Goal: Information Seeking & Learning: Learn about a topic

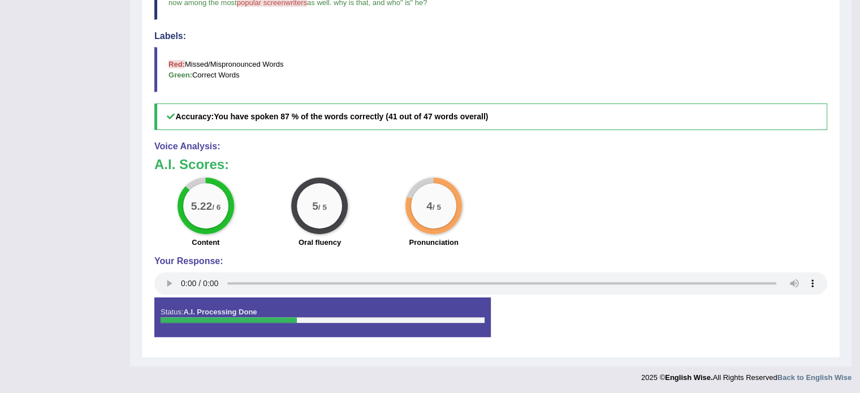
scroll to position [7, 0]
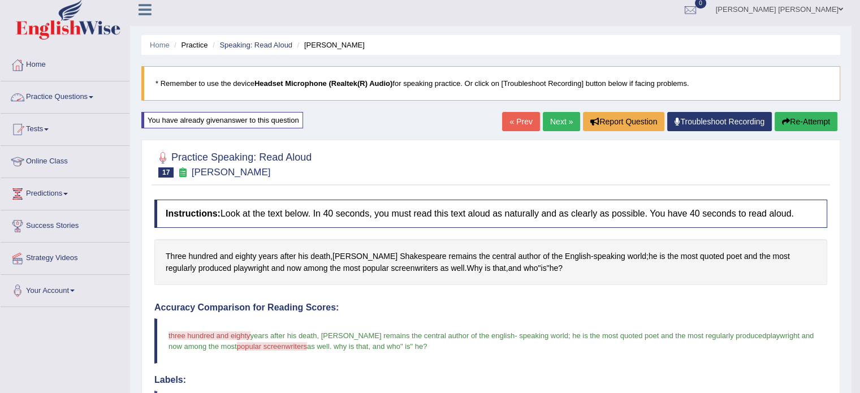
click at [93, 97] on span at bounding box center [91, 97] width 5 height 2
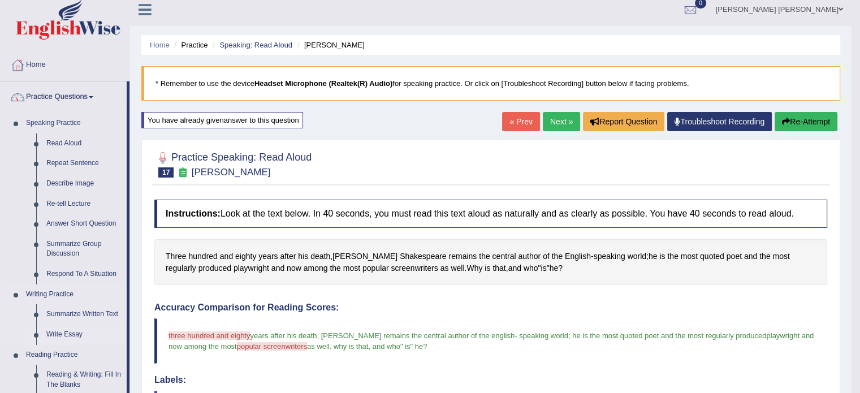
click at [75, 330] on link "Write Essay" at bounding box center [83, 335] width 85 height 20
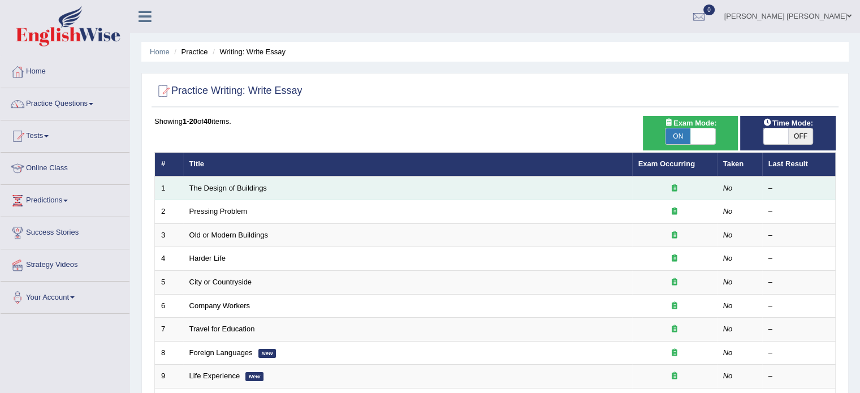
click at [205, 194] on td "The Design of Buildings" at bounding box center [407, 188] width 449 height 24
click at [216, 188] on link "The Design of Buildings" at bounding box center [228, 188] width 77 height 8
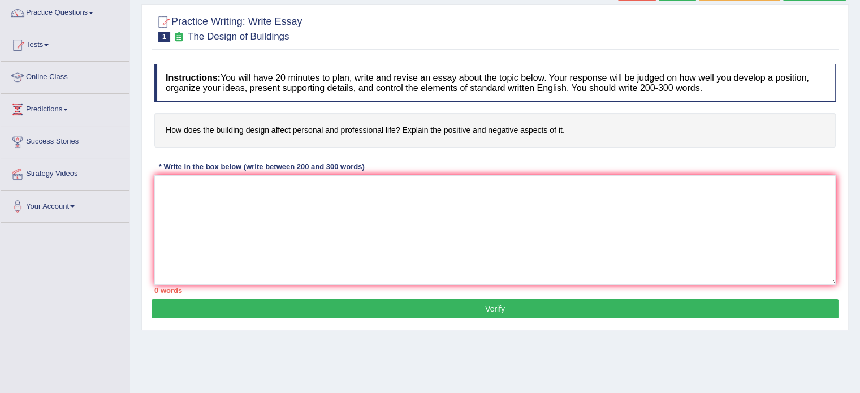
scroll to position [91, 0]
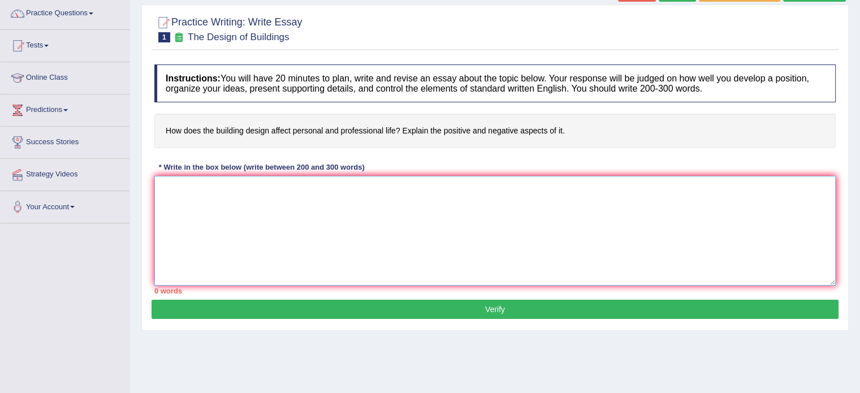
click at [216, 188] on textarea at bounding box center [495, 231] width 682 height 110
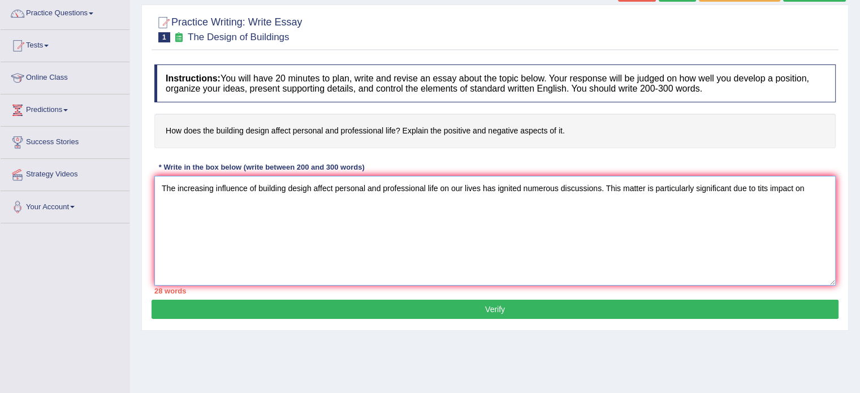
click at [760, 184] on textarea "The increasing influence of building desigh affect personal and professional li…" at bounding box center [495, 231] width 682 height 110
click at [800, 187] on textarea "The increasing influence of building desigh affect personal and professional li…" at bounding box center [495, 231] width 682 height 110
drag, startPoint x: 335, startPoint y: 185, endPoint x: 437, endPoint y: 196, distance: 101.9
click at [437, 196] on textarea "The increasing influence of building desigh affect personal and professional li…" at bounding box center [495, 231] width 682 height 110
click at [711, 184] on textarea "The increasing influence of building desigh affect on our lives has ignited num…" at bounding box center [495, 231] width 682 height 110
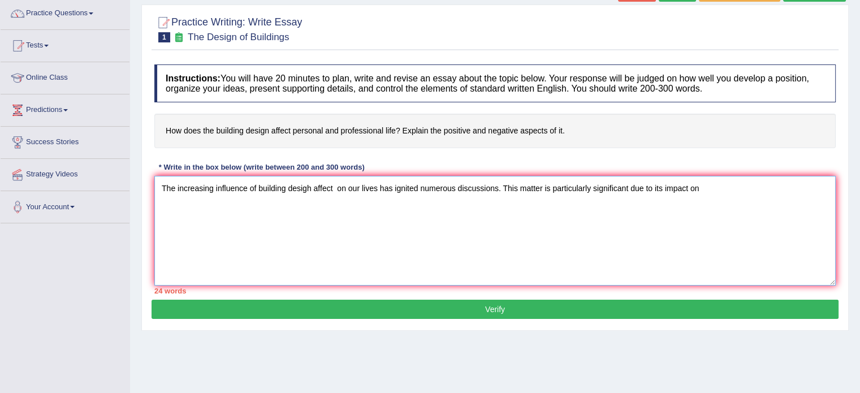
paste textarea "personal and professional life"
click at [697, 188] on textarea "The increasing influence of building desigh affect on our lives has ignited num…" at bounding box center [495, 231] width 682 height 110
click at [805, 186] on textarea "The increasing influence of building desigh affect on our lives has ignited num…" at bounding box center [495, 231] width 682 height 110
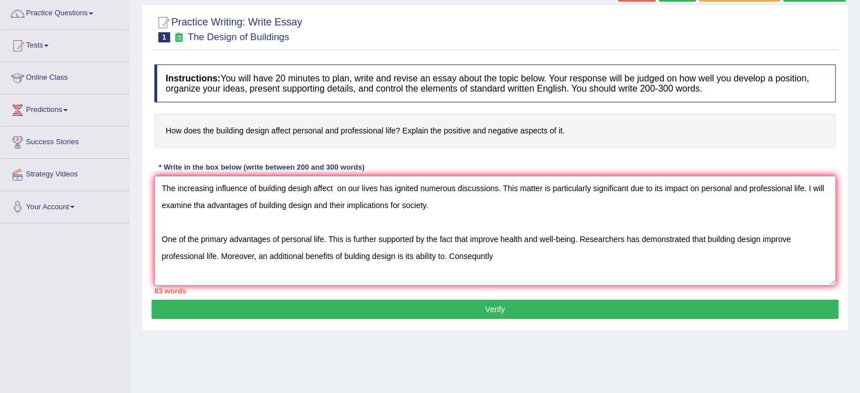
click at [443, 255] on textarea "The increasing influence of building desigh affect on our lives has ignited num…" at bounding box center [495, 231] width 682 height 110
click at [157, 255] on textarea "The increasing influence of building desigh affect on our lives has ignited num…" at bounding box center [495, 231] width 682 height 110
click at [231, 252] on textarea "The increasing influence of building desigh affect on our lives has ignited num…" at bounding box center [495, 231] width 682 height 110
click at [490, 254] on textarea "The increasing influence of building desigh affect on our lives has ignited num…" at bounding box center [495, 231] width 682 height 110
click at [609, 251] on textarea "The increasing influence of building desigh affect on our lives has ignited num…" at bounding box center [495, 231] width 682 height 110
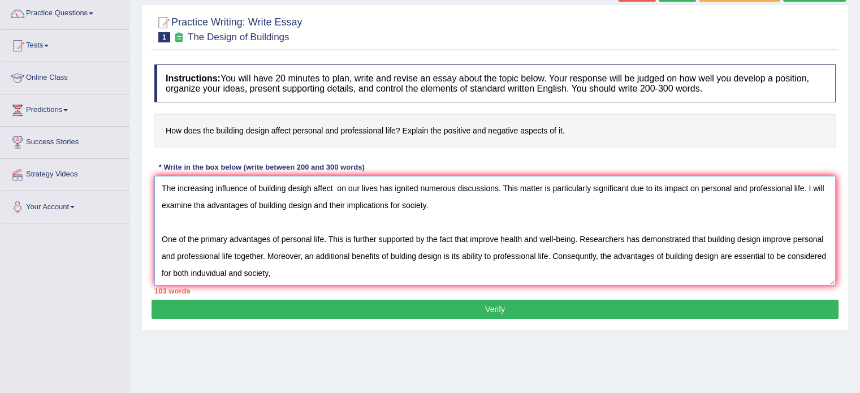
click at [227, 272] on textarea "The increasing influence of building desigh affect on our lives has ignited num…" at bounding box center [495, 231] width 682 height 110
click at [275, 277] on textarea "The increasing influence of building desigh affect on our lives has ignited num…" at bounding box center [495, 231] width 682 height 110
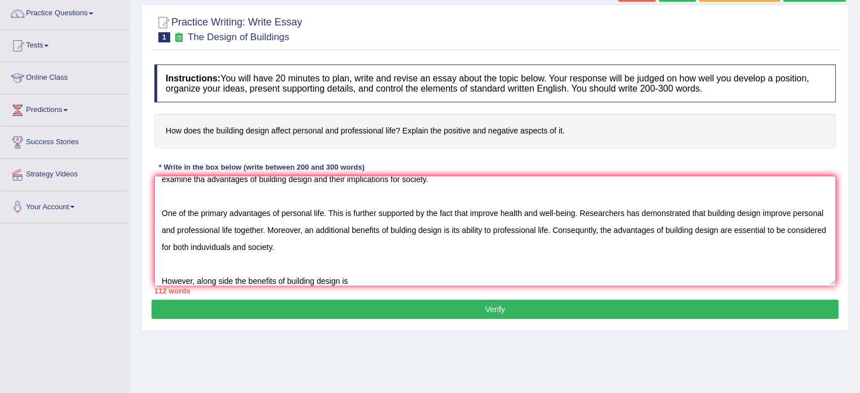
click at [285, 279] on textarea "The increasing influence of building desigh affect on our lives has ignited num…" at bounding box center [495, 231] width 682 height 110
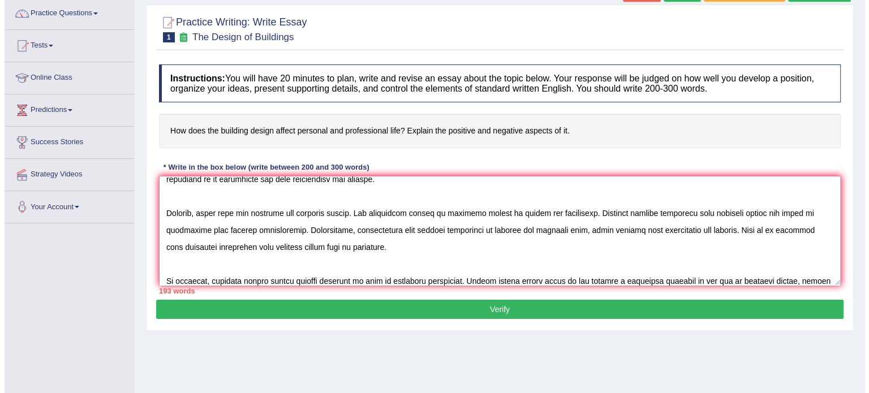
scroll to position [111, 0]
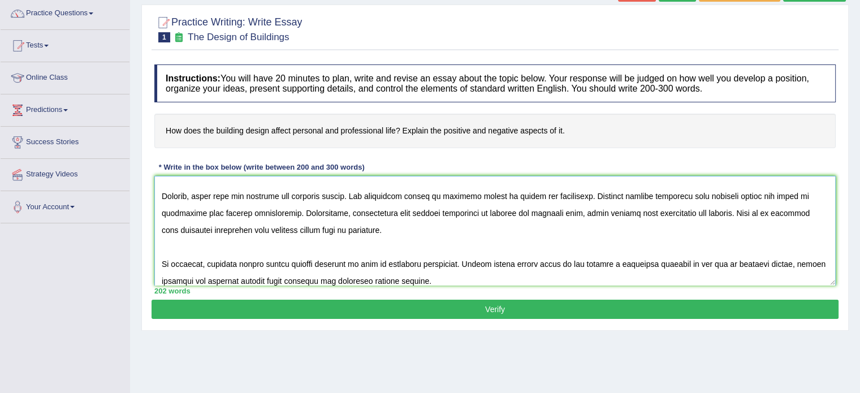
type textarea "The increasing influence of building desigh affect on our lives has ignited num…"
click at [414, 314] on button "Verify" at bounding box center [495, 309] width 687 height 19
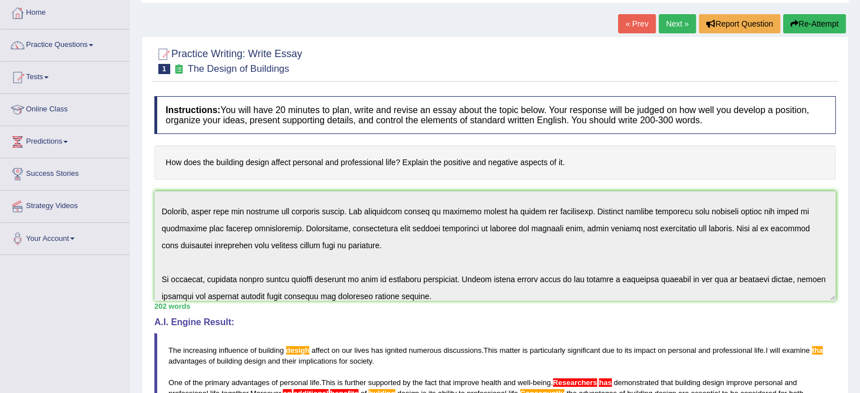
scroll to position [119, 0]
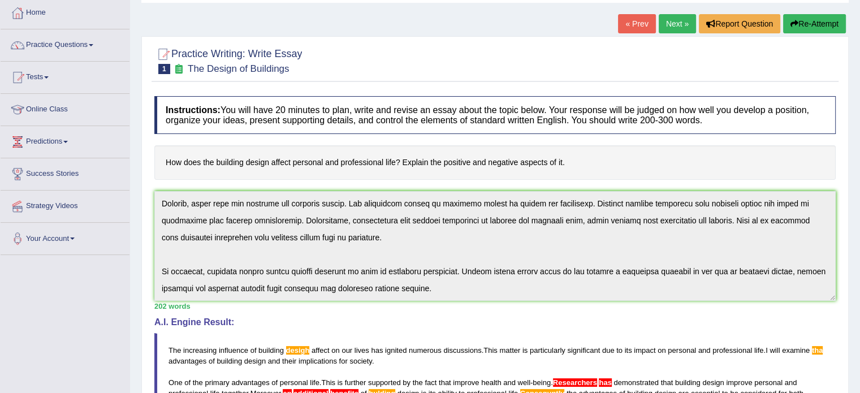
click at [455, 348] on div "Instructions: You will have 20 minutes to plan, write and revise an essay about…" at bounding box center [495, 348] width 687 height 515
click at [804, 196] on div "Instructions: You will have 20 minutes to plan, write and revise an essay about…" at bounding box center [495, 348] width 687 height 515
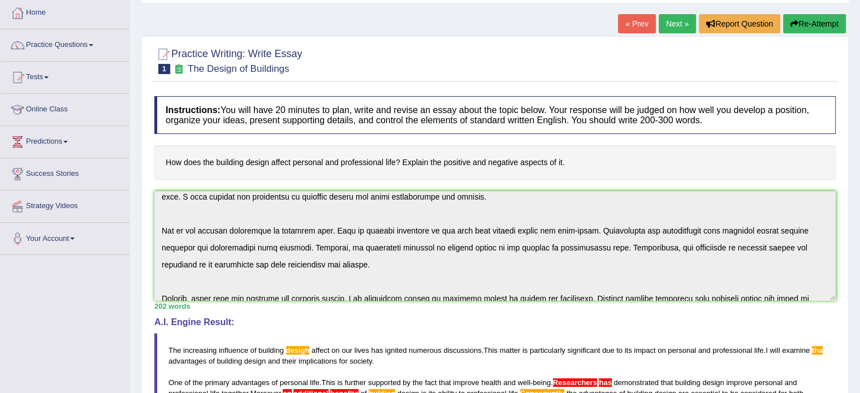
scroll to position [0, 0]
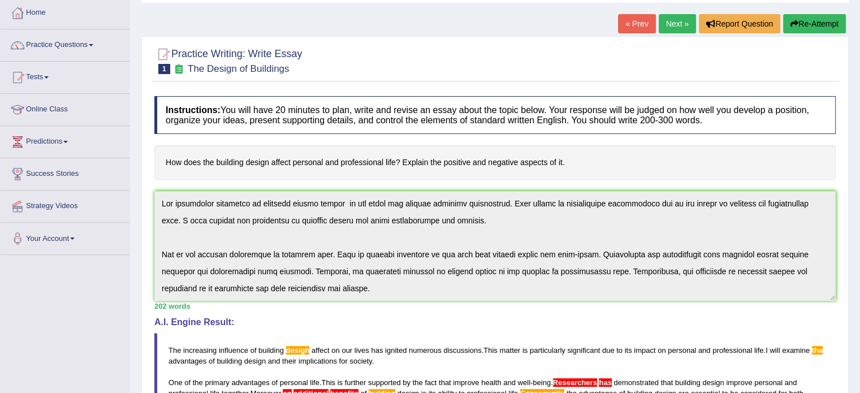
click at [849, 276] on div "Home Practice Writing: Write Essay The Design of Buildings « Prev Next » Report…" at bounding box center [495, 312] width 730 height 742
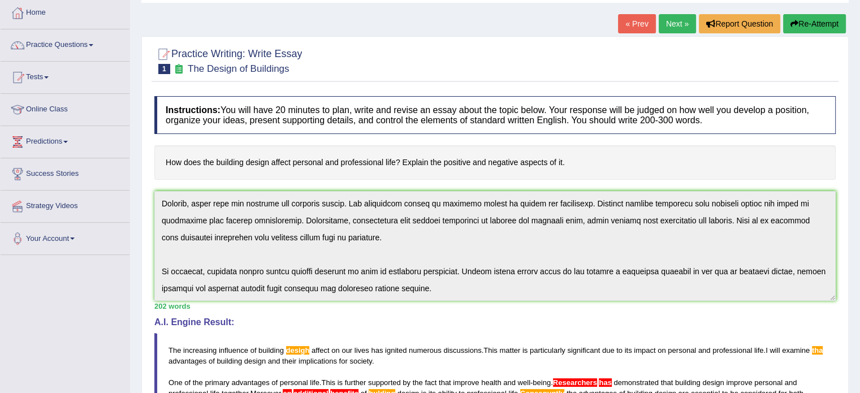
click at [556, 339] on div "Instructions: You will have 20 minutes to plan, write and revise an essay about…" at bounding box center [495, 348] width 687 height 515
click at [851, 325] on div "Home Practice Writing: Write Essay The Design of Buildings « Prev Next » Report…" at bounding box center [495, 312] width 730 height 742
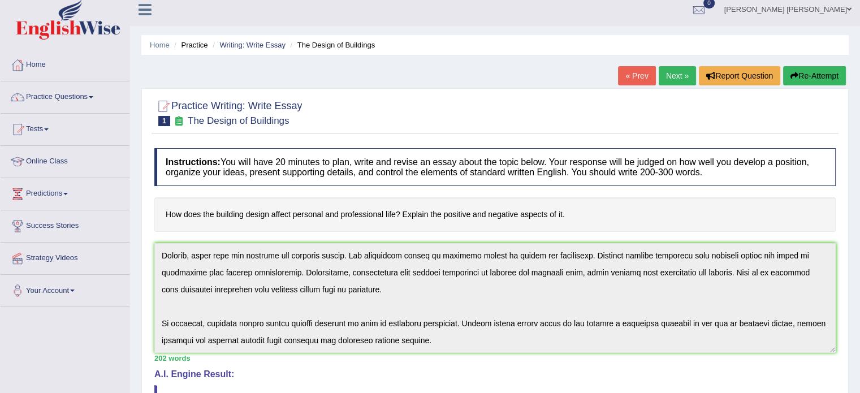
scroll to position [0, 0]
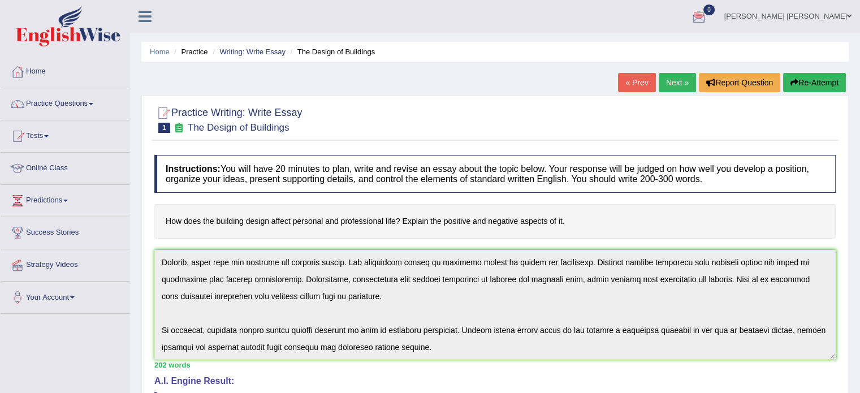
click at [808, 79] on button "Re-Attempt" at bounding box center [814, 82] width 63 height 19
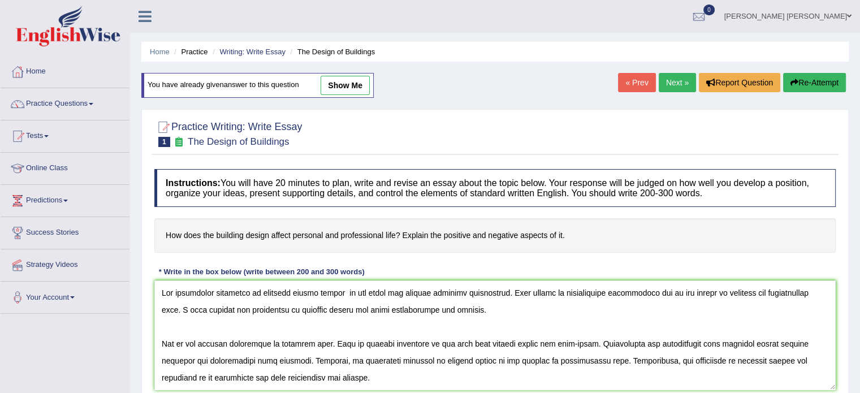
scroll to position [111, 0]
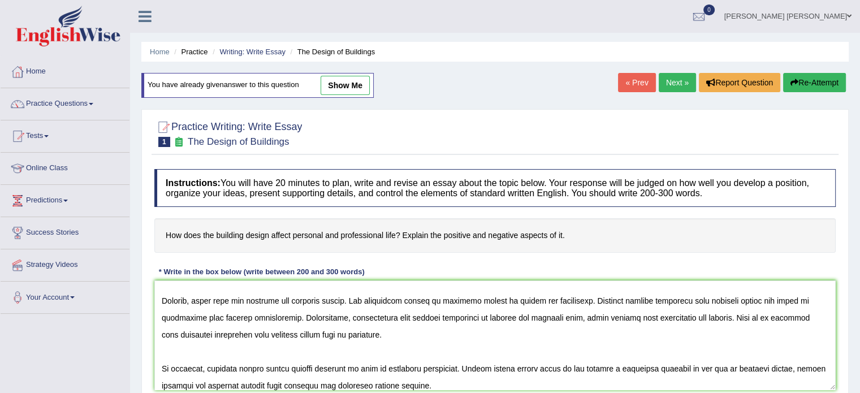
click at [395, 329] on textarea at bounding box center [495, 336] width 682 height 110
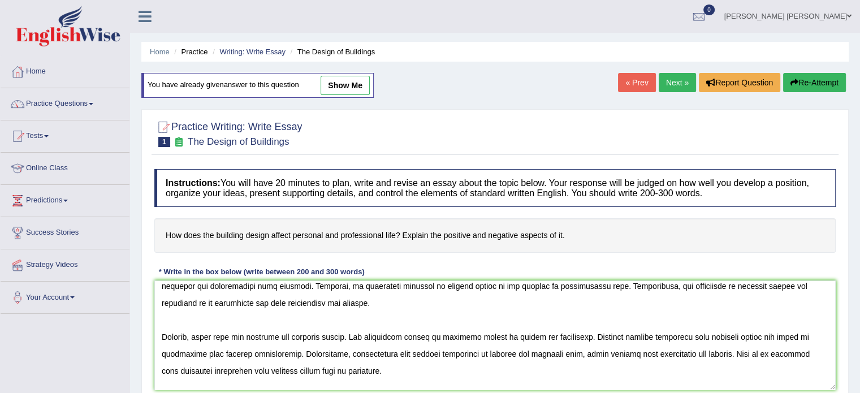
scroll to position [7, 0]
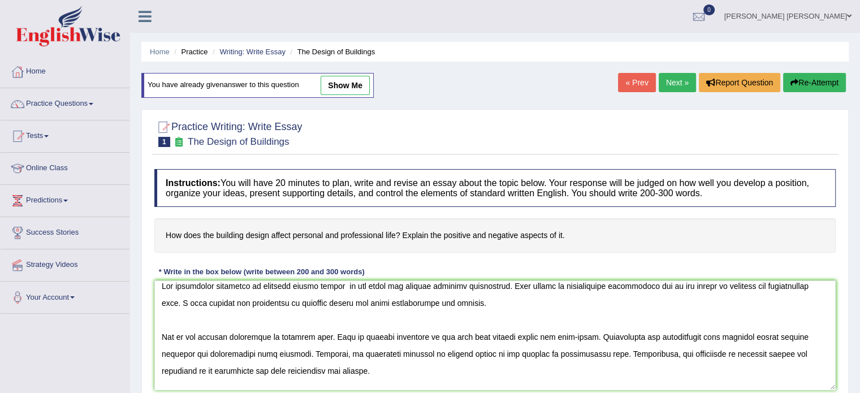
click at [312, 284] on textarea at bounding box center [495, 336] width 682 height 110
click at [216, 298] on textarea at bounding box center [495, 336] width 682 height 110
click at [624, 334] on textarea at bounding box center [495, 336] width 682 height 110
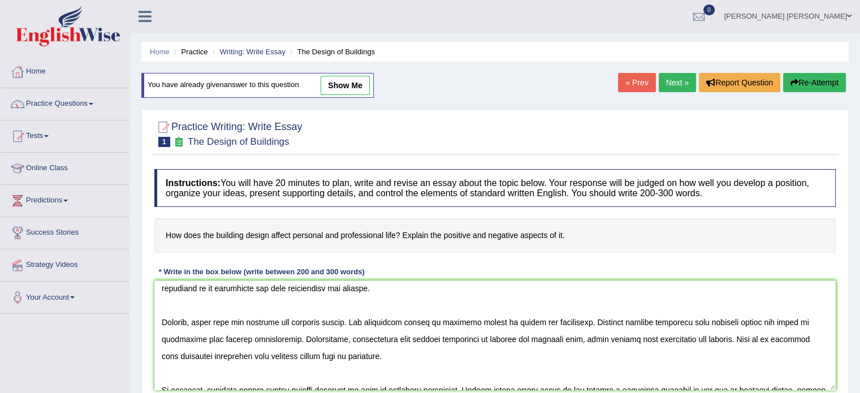
scroll to position [97, 0]
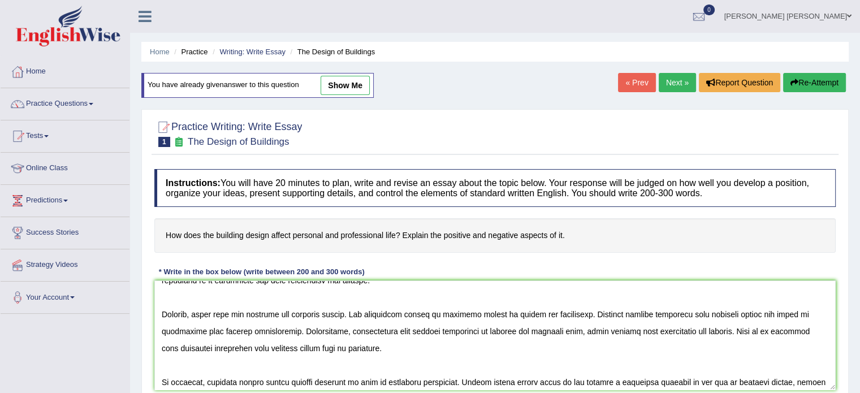
click at [277, 314] on textarea at bounding box center [495, 336] width 682 height 110
click at [218, 309] on textarea at bounding box center [495, 336] width 682 height 110
click at [269, 312] on textarea at bounding box center [495, 336] width 682 height 110
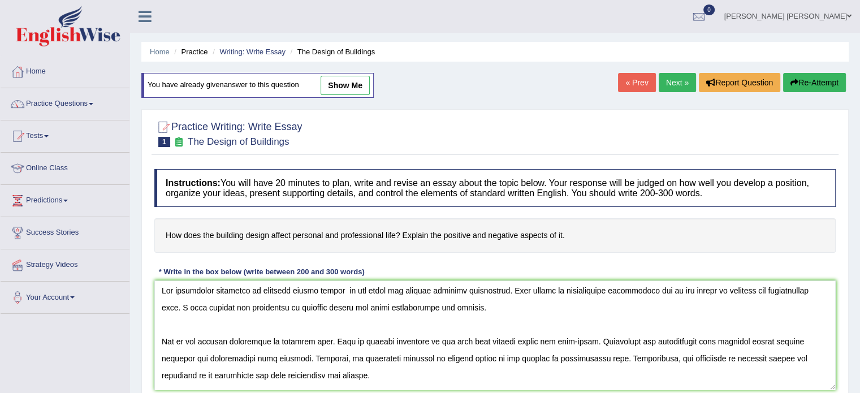
click at [398, 355] on textarea at bounding box center [495, 336] width 682 height 110
click at [587, 354] on textarea at bounding box center [495, 336] width 682 height 110
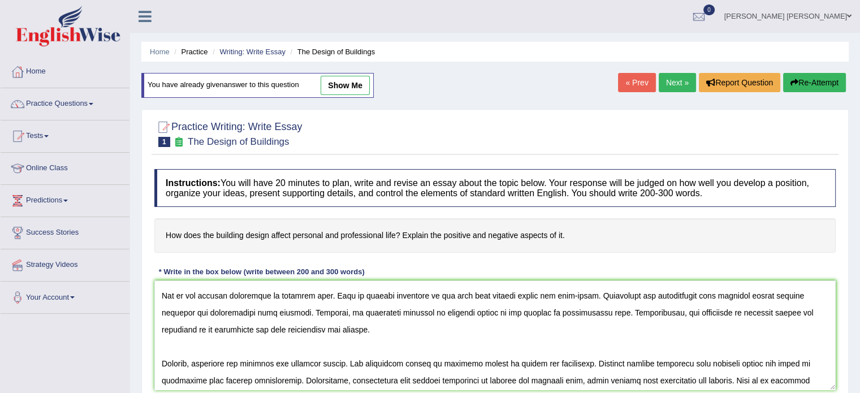
scroll to position [70, 0]
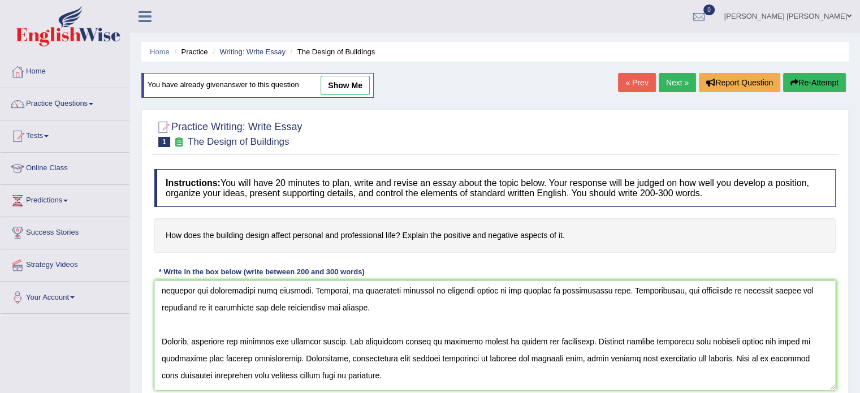
click at [247, 304] on textarea at bounding box center [495, 336] width 682 height 110
click at [392, 339] on textarea at bounding box center [495, 336] width 682 height 110
click at [656, 338] on textarea at bounding box center [495, 336] width 682 height 110
click at [781, 339] on textarea at bounding box center [495, 336] width 682 height 110
type textarea "The increasing influence of building design affect on our lives has ignited num…"
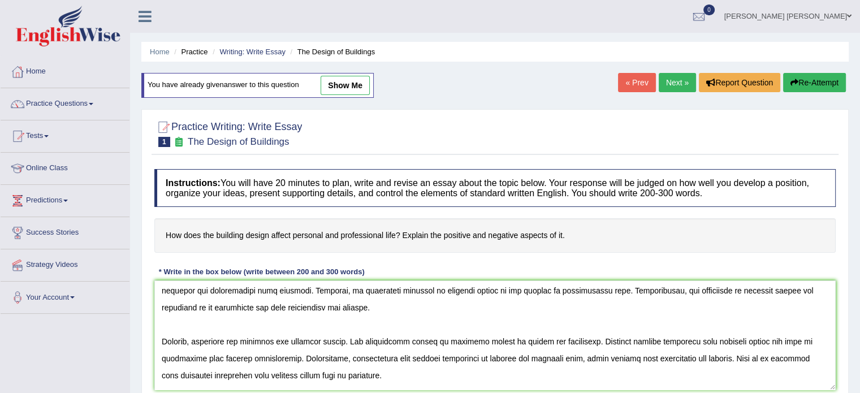
click at [851, 370] on div "Home Practice Writing: Write Essay The Design of Buildings You have already giv…" at bounding box center [495, 283] width 730 height 566
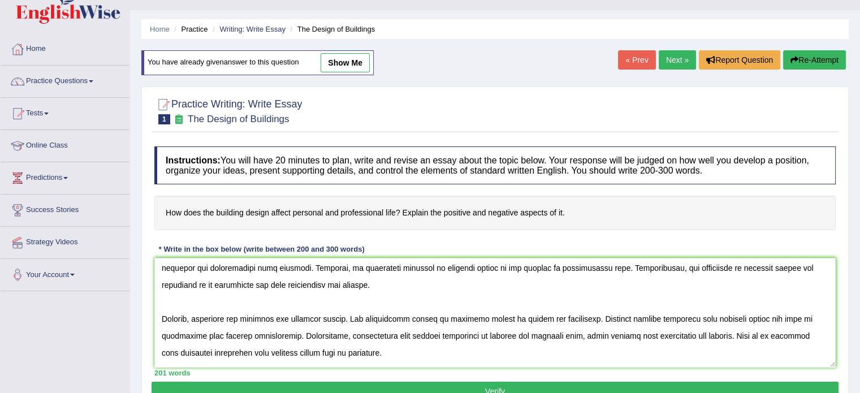
scroll to position [45, 0]
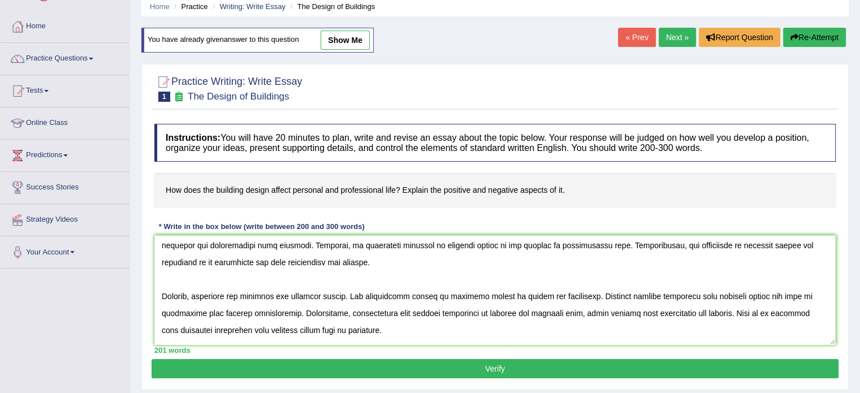
click at [738, 364] on button "Verify" at bounding box center [495, 368] width 687 height 19
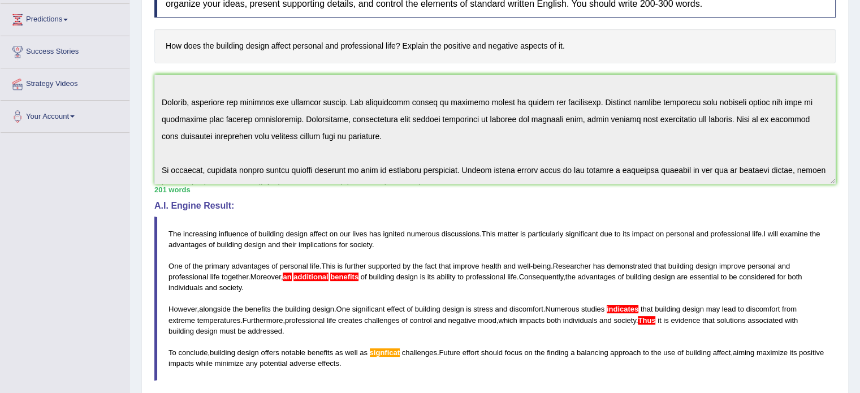
scroll to position [119, 0]
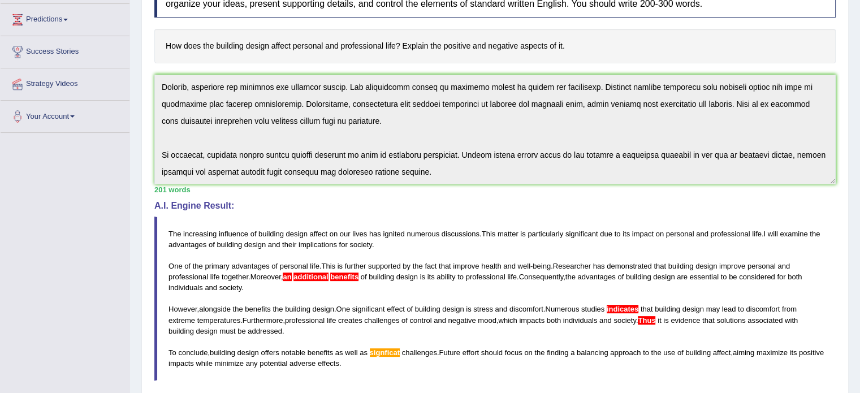
click at [505, 212] on div "Instructions: You will have 20 minutes to plan, write and revise an essay about…" at bounding box center [495, 231] width 687 height 515
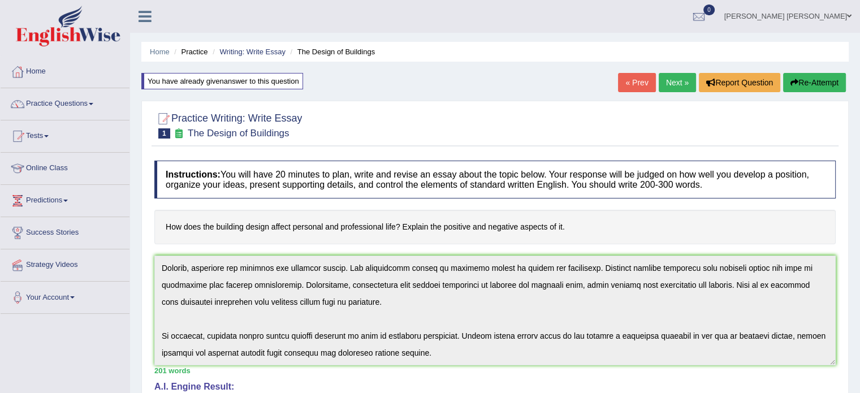
click at [804, 87] on button "Re-Attempt" at bounding box center [814, 82] width 63 height 19
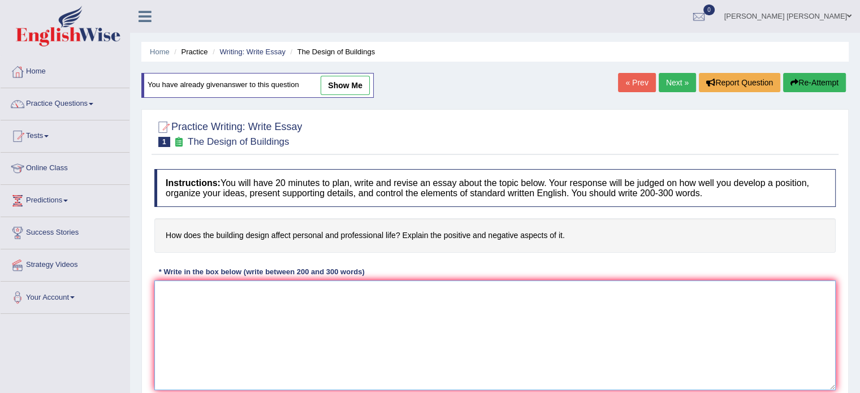
click at [374, 325] on textarea at bounding box center [495, 336] width 682 height 110
paste textarea "The increasing influence of building design affect on our lives has ignited num…"
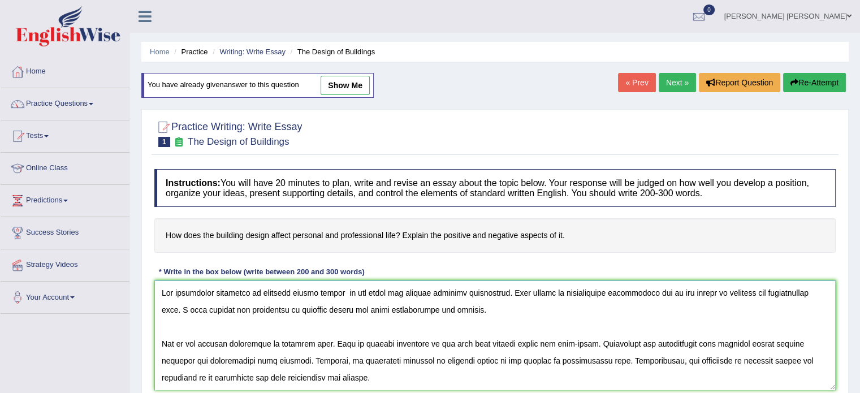
scroll to position [111, 0]
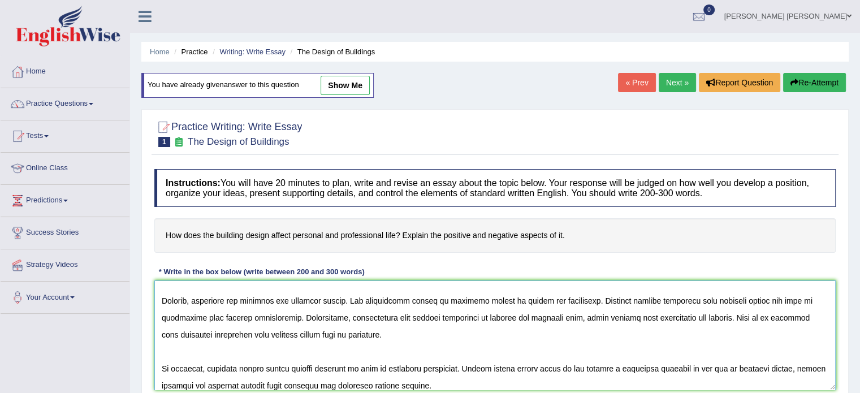
click at [394, 362] on textarea at bounding box center [495, 336] width 682 height 110
click at [749, 317] on textarea at bounding box center [495, 336] width 682 height 110
click at [674, 300] on textarea at bounding box center [495, 336] width 682 height 110
click at [161, 365] on textarea at bounding box center [495, 336] width 682 height 110
click at [301, 334] on textarea at bounding box center [495, 336] width 682 height 110
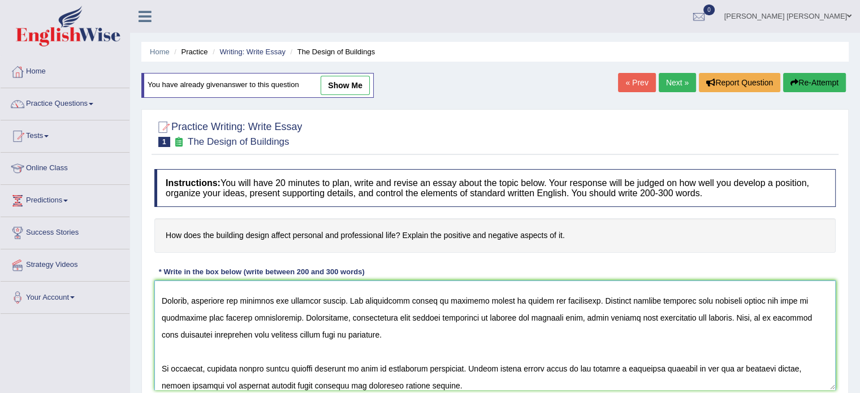
scroll to position [41, 0]
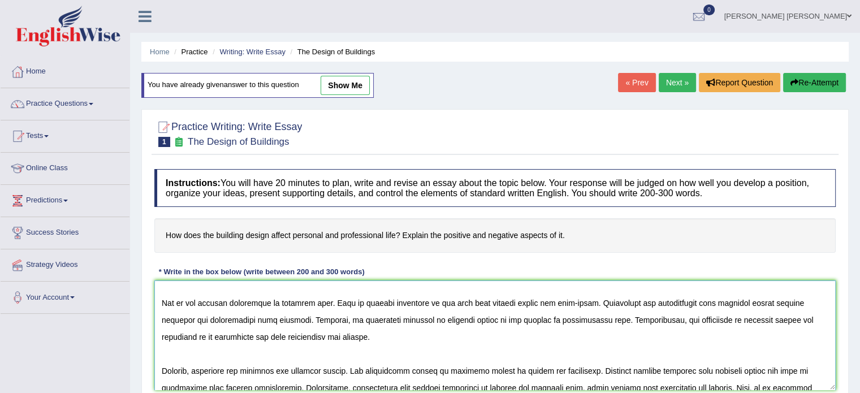
click at [313, 316] on textarea at bounding box center [495, 336] width 682 height 110
type textarea "The increasing influence of building design affect on our lives has ignited num…"
click at [850, 322] on div "Home Practice Writing: Write Essay The Design of Buildings You have already giv…" at bounding box center [495, 283] width 730 height 566
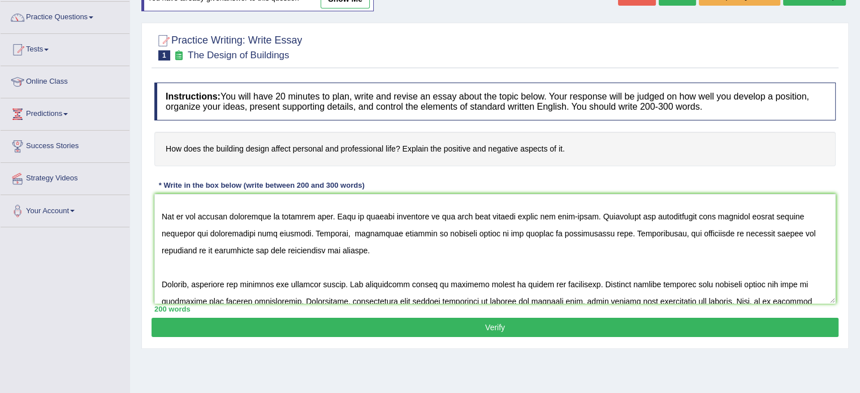
scroll to position [113, 0]
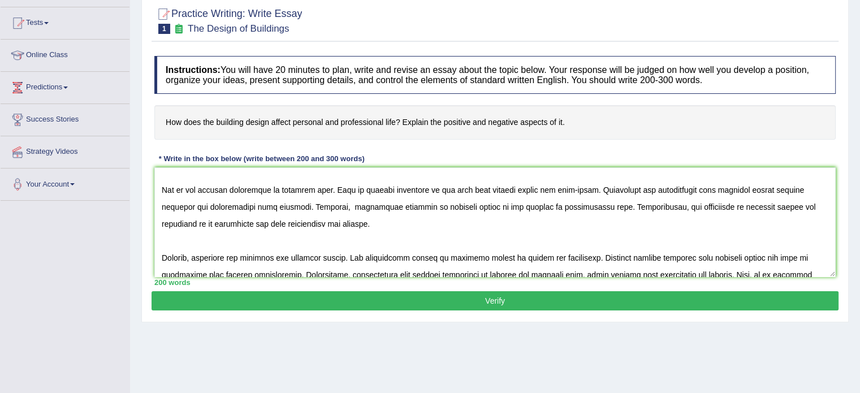
click at [799, 302] on button "Verify" at bounding box center [495, 300] width 687 height 19
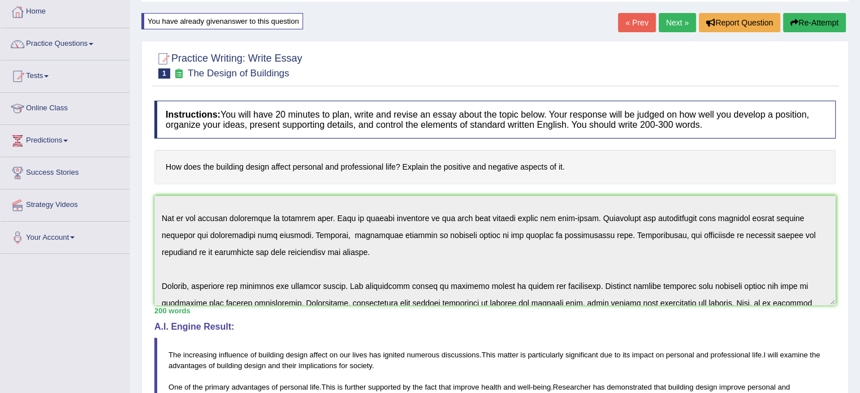
scroll to position [0, 0]
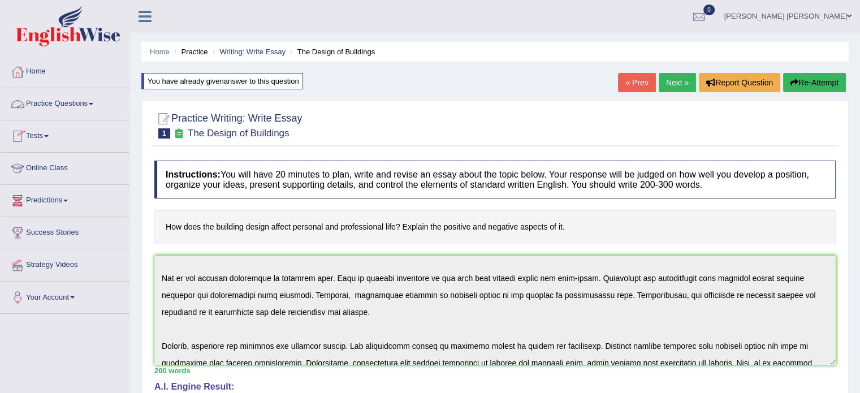
click at [174, 81] on div "You have already given answer to this question" at bounding box center [222, 81] width 162 height 16
drag, startPoint x: 174, startPoint y: 81, endPoint x: 183, endPoint y: 107, distance: 27.6
click at [183, 107] on div "Home Practice Writing: Write Essay The Design of Buildings You have already giv…" at bounding box center [495, 374] width 730 height 748
click at [93, 110] on link "Practice Questions" at bounding box center [65, 102] width 129 height 28
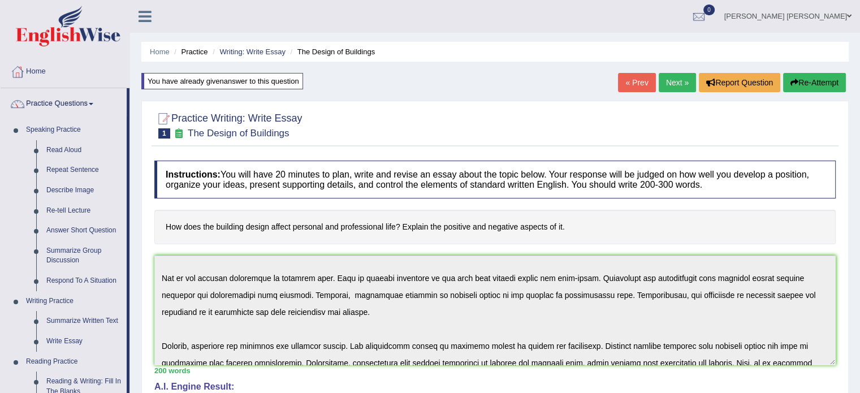
click at [140, 352] on div "Home Practice Writing: Write Essay The Design of Buildings You have already giv…" at bounding box center [495, 374] width 730 height 748
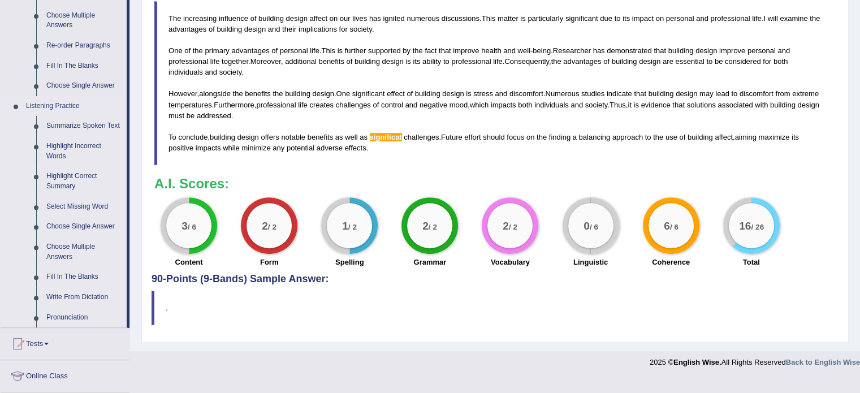
scroll to position [430, 0]
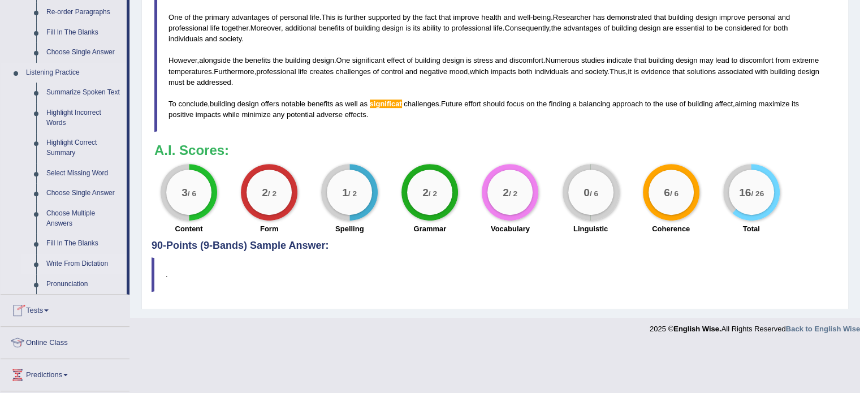
click at [61, 265] on link "Write From Dictation" at bounding box center [83, 264] width 85 height 20
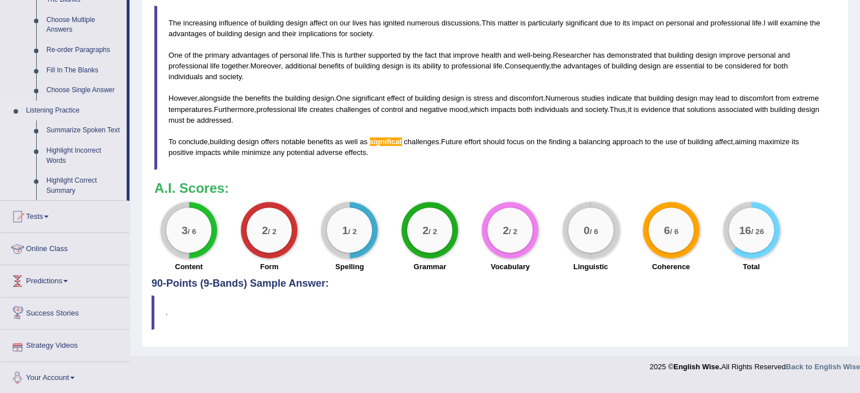
scroll to position [381, 0]
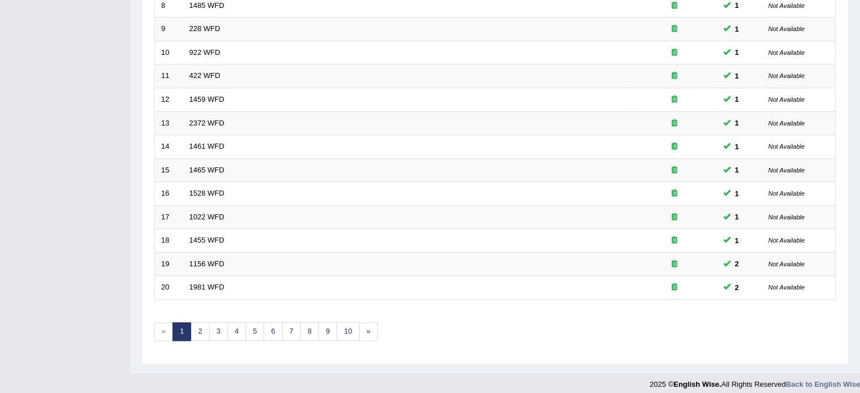
scroll to position [352, 0]
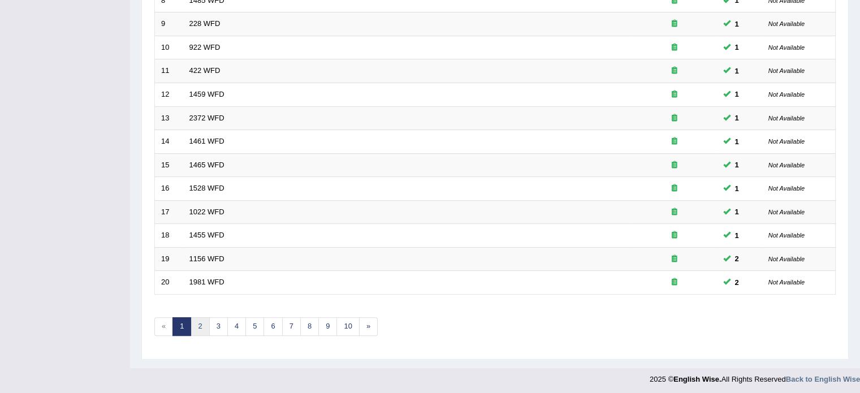
click at [200, 319] on link "2" at bounding box center [200, 326] width 19 height 19
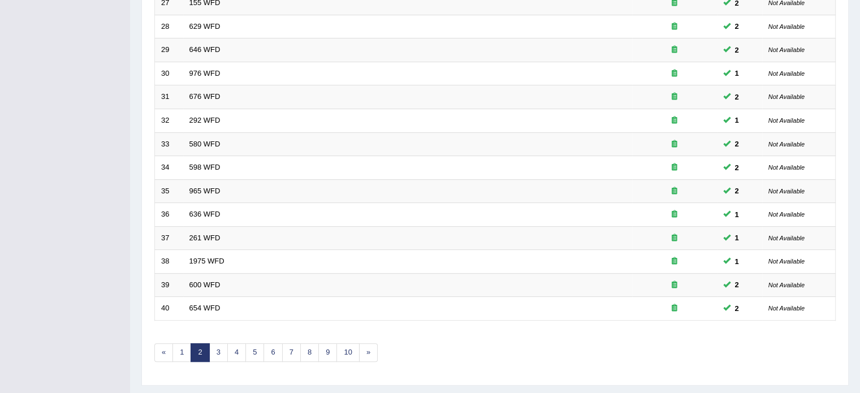
scroll to position [352, 0]
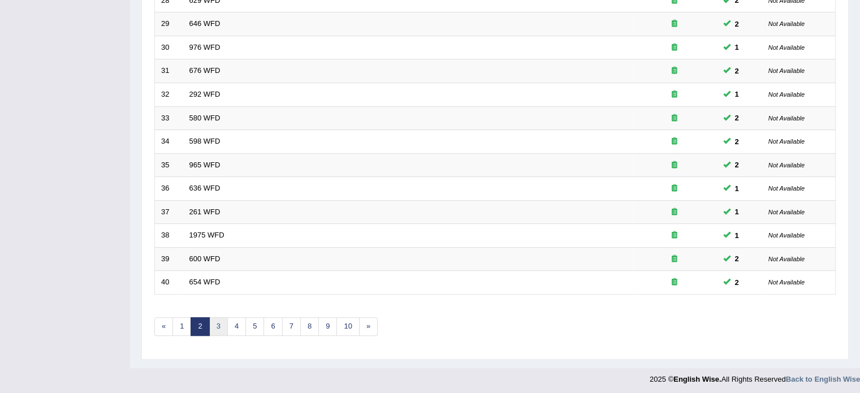
click at [213, 324] on link "3" at bounding box center [218, 326] width 19 height 19
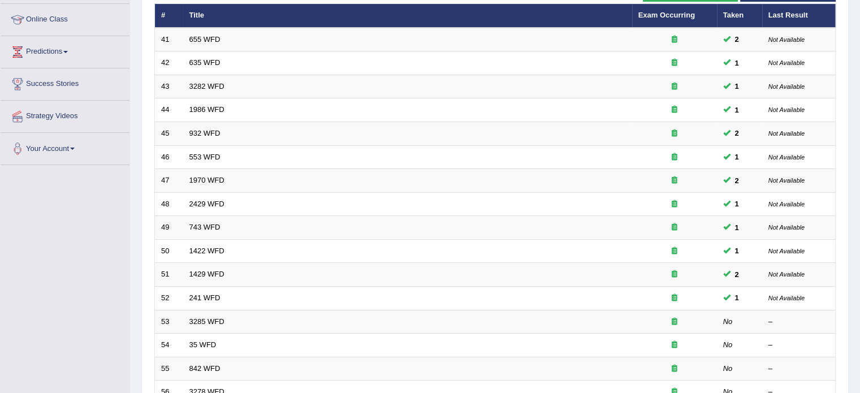
scroll to position [226, 0]
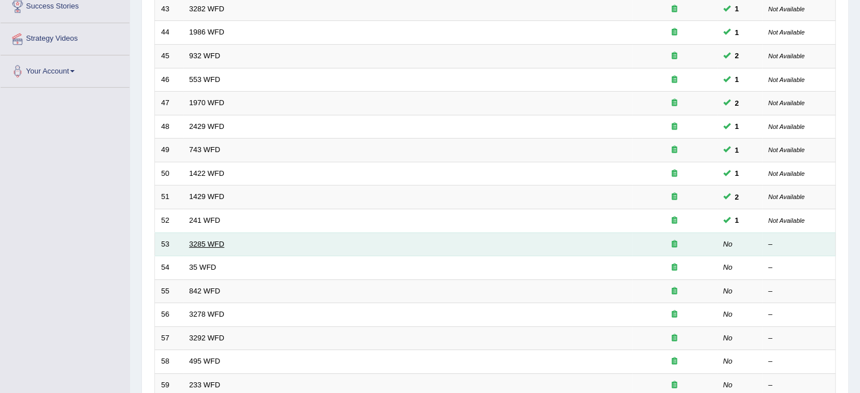
click at [199, 241] on link "3285 WFD" at bounding box center [207, 244] width 35 height 8
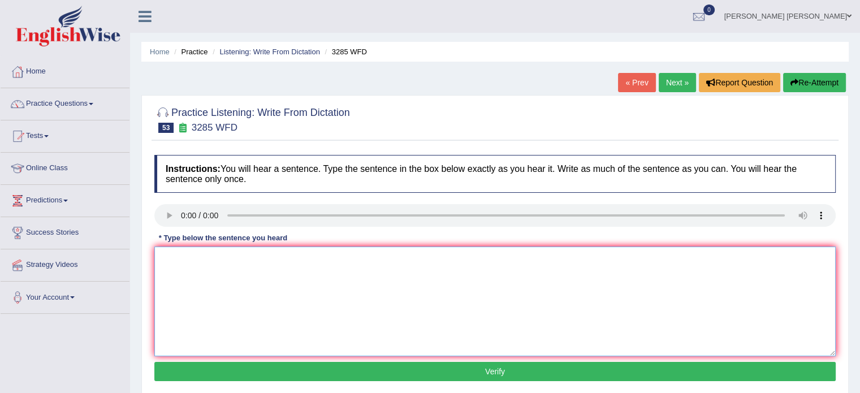
click at [199, 263] on textarea at bounding box center [495, 302] width 682 height 110
type textarea "Population Populations has a sharp rise in recent twenty years year."
click at [273, 372] on button "Verify" at bounding box center [495, 371] width 682 height 19
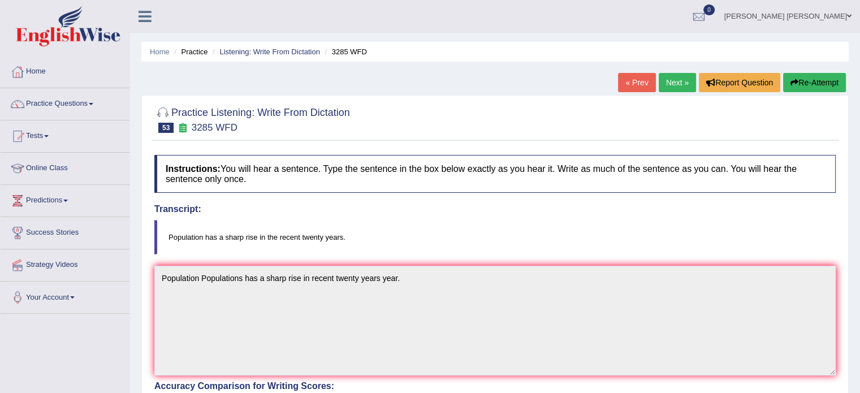
click at [671, 75] on link "Next »" at bounding box center [677, 82] width 37 height 19
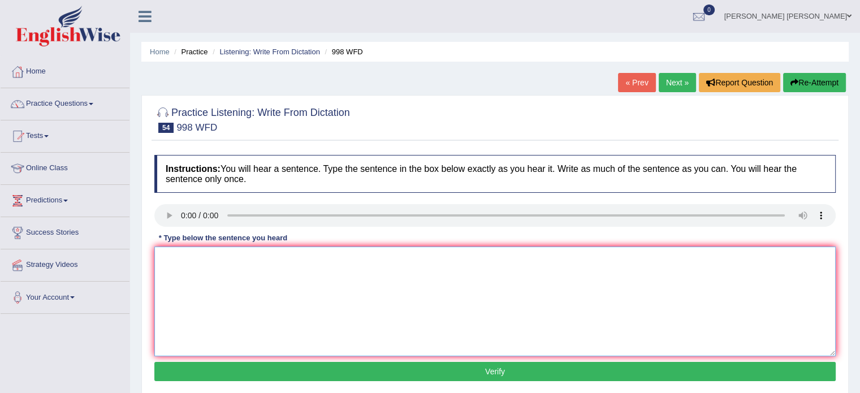
click at [192, 268] on textarea at bounding box center [495, 302] width 682 height 110
click at [304, 261] on textarea "We will held the celebration for graduates students" at bounding box center [495, 302] width 682 height 110
click at [332, 251] on textarea "We will held the celebration for graduate students" at bounding box center [495, 302] width 682 height 110
type textarea "We will held the celebration for graduate students."
click at [305, 372] on button "Verify" at bounding box center [495, 371] width 682 height 19
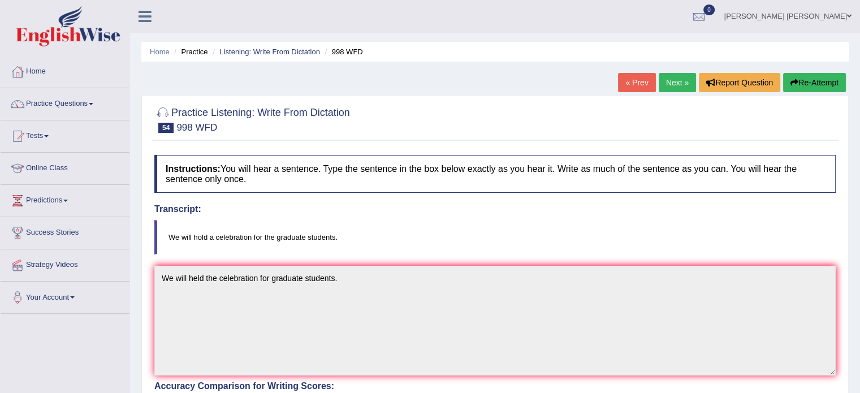
click at [795, 84] on icon "button" at bounding box center [795, 83] width 8 height 8
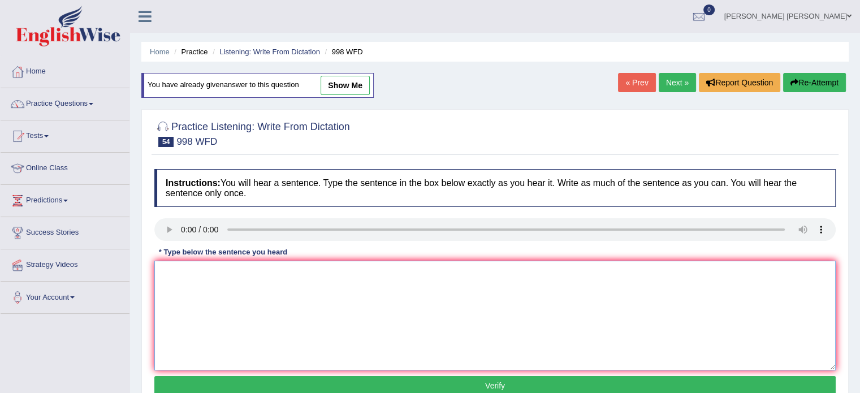
click at [420, 324] on textarea at bounding box center [495, 316] width 682 height 110
type textarea "We will hold the celebration for a graduate students."
click at [423, 382] on button "Verify" at bounding box center [495, 385] width 682 height 19
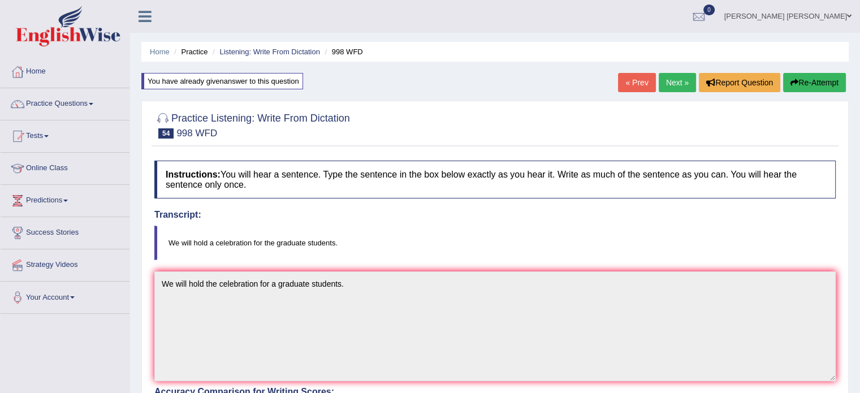
click at [674, 81] on link "Next »" at bounding box center [677, 82] width 37 height 19
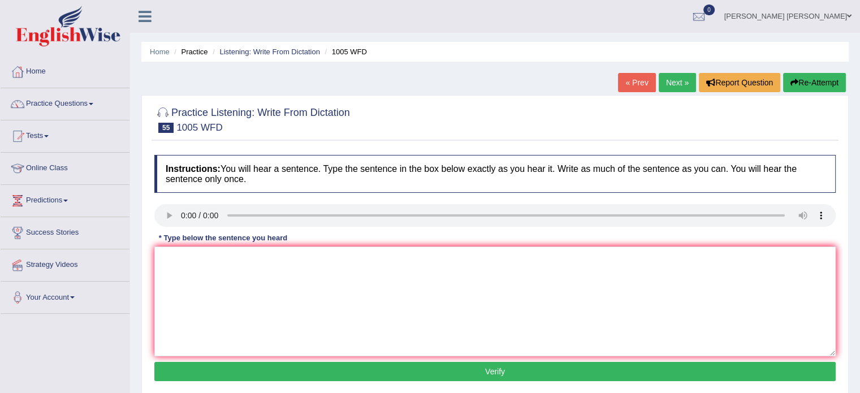
click at [196, 238] on div "* Type below the sentence you heard" at bounding box center [222, 237] width 137 height 11
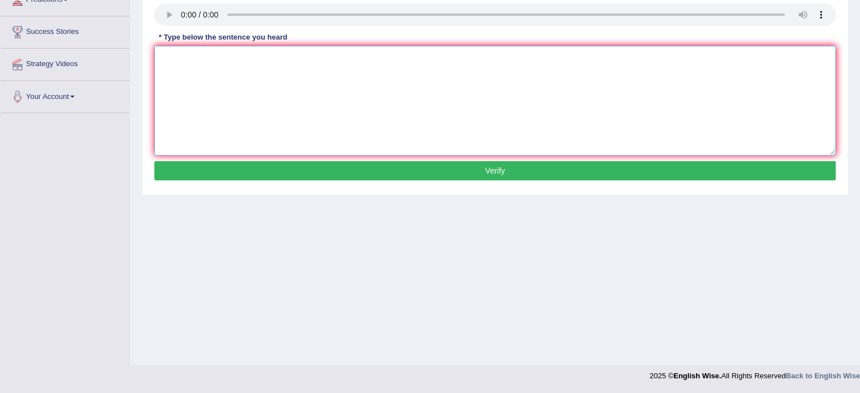
click at [218, 104] on textarea at bounding box center [495, 101] width 682 height 110
click at [555, 266] on div "Home Practice Listening: Write From Dictation 1005 WFD « Prev Next » Report Que…" at bounding box center [495, 82] width 730 height 566
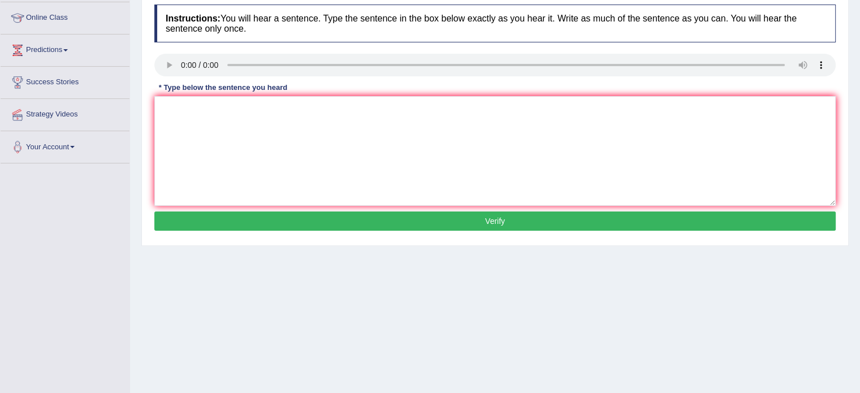
scroll to position [133, 0]
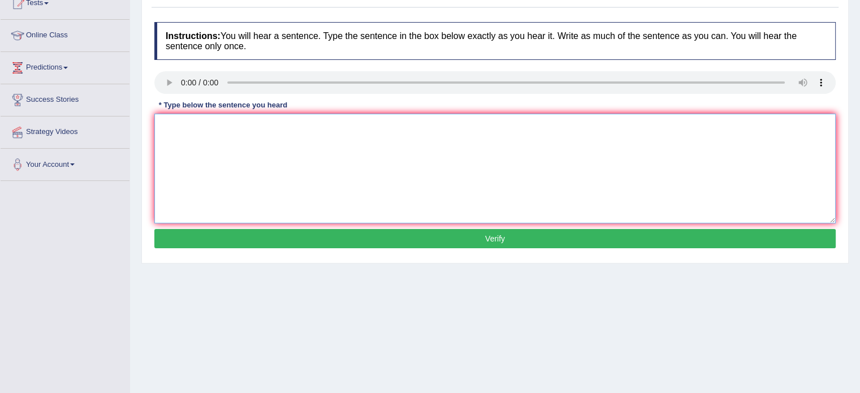
click at [374, 156] on textarea at bounding box center [495, 169] width 682 height 110
type textarea "The collapes of the housing market is triggered trigger through out the world."
click at [371, 239] on button "Verify" at bounding box center [495, 238] width 682 height 19
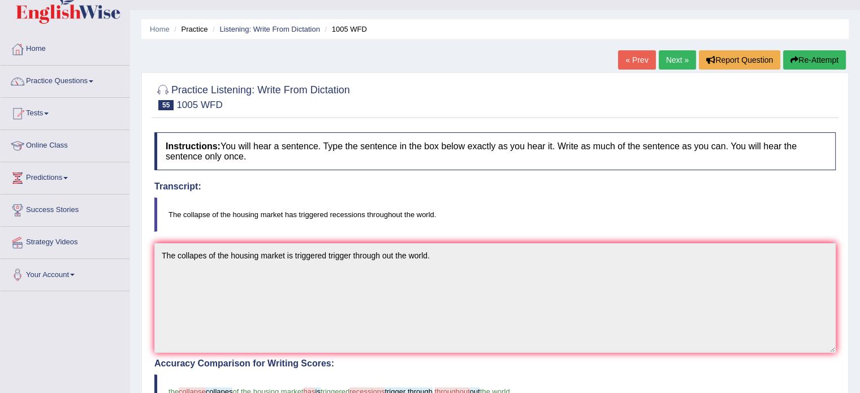
scroll to position [0, 0]
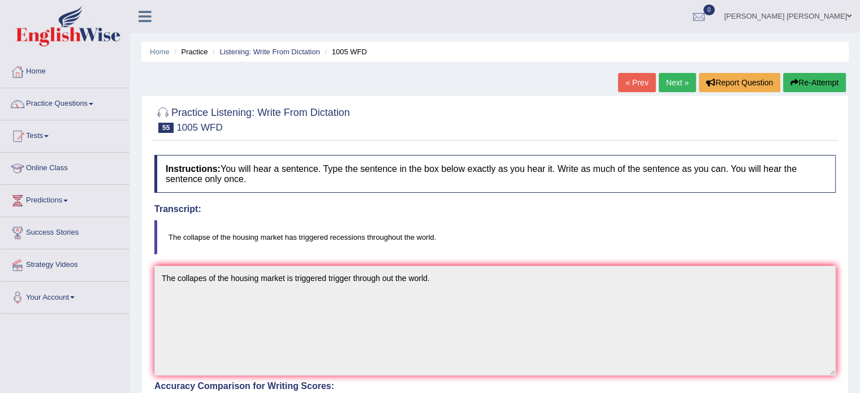
click at [674, 74] on link "Next »" at bounding box center [677, 82] width 37 height 19
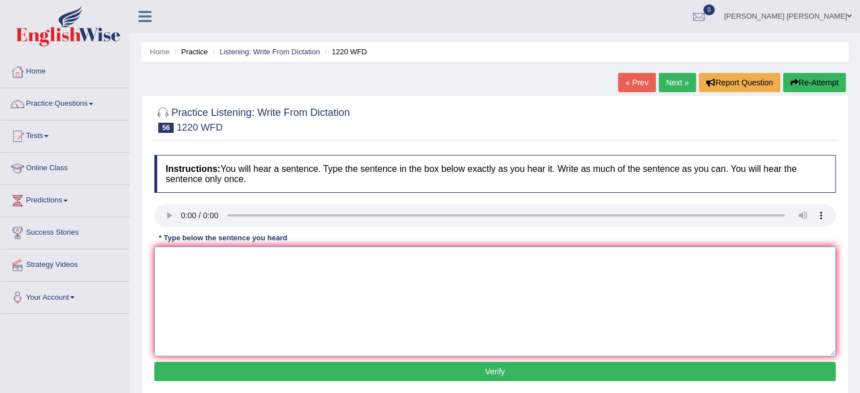
click at [192, 297] on textarea at bounding box center [495, 302] width 682 height 110
type textarea "We are accomnded are the more students student now then their previously."
click at [269, 373] on button "Verify" at bounding box center [495, 371] width 682 height 19
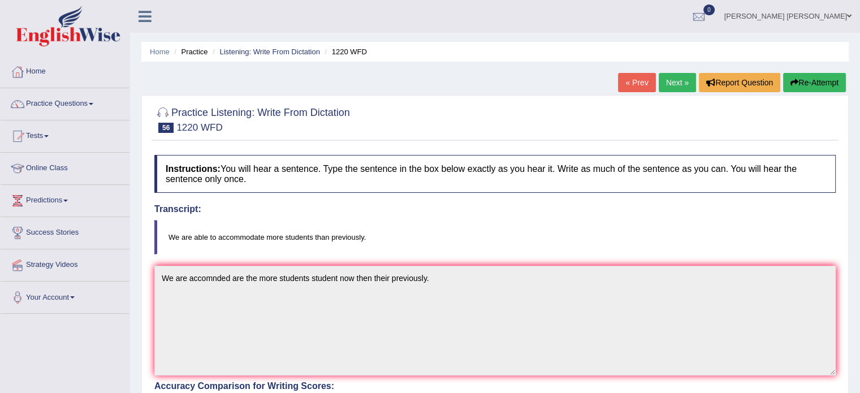
click at [674, 77] on link "Next »" at bounding box center [677, 82] width 37 height 19
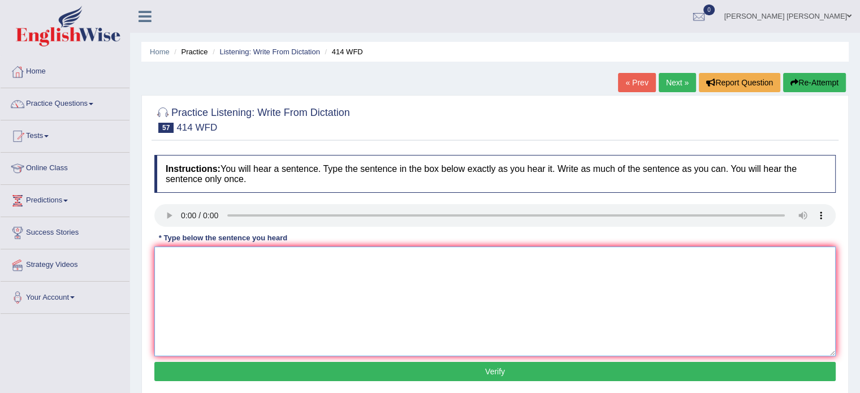
click at [173, 257] on textarea at bounding box center [495, 302] width 682 height 110
type textarea "The leading companies company change the policy after the reports."
click at [226, 362] on button "Verify" at bounding box center [495, 371] width 682 height 19
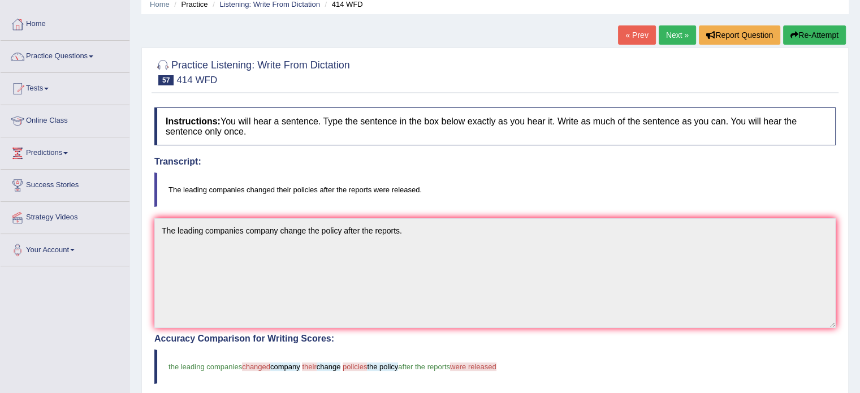
scroll to position [23, 0]
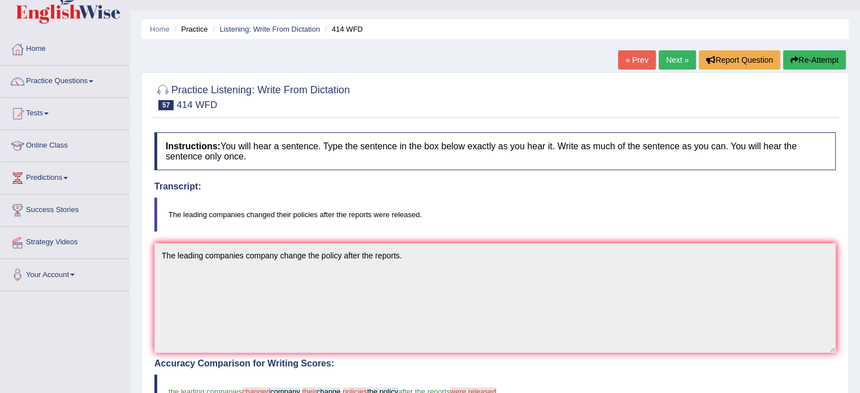
drag, startPoint x: 226, startPoint y: 361, endPoint x: 517, endPoint y: 218, distance: 324.1
click at [517, 218] on blockquote "The leading companies changed their policies after the reports were released." at bounding box center [495, 214] width 682 height 35
click at [663, 54] on link "Next »" at bounding box center [677, 59] width 37 height 19
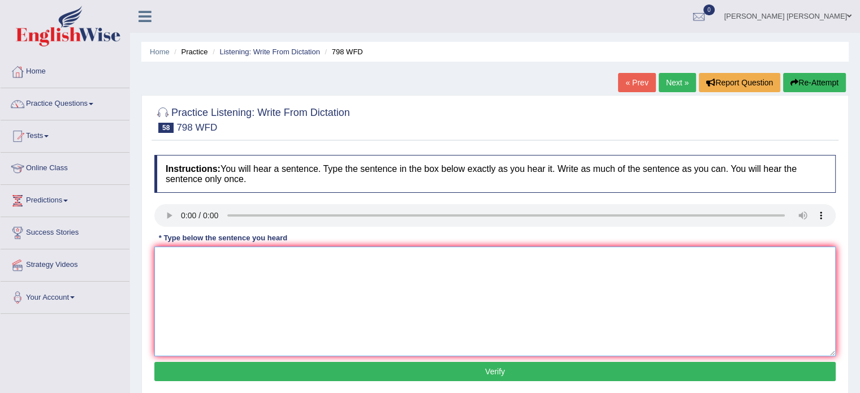
click at [168, 268] on textarea at bounding box center [495, 302] width 682 height 110
type textarea "Suger is a compund of including carbon dyoxide, hydrogen and oxigen iteams."
click at [204, 364] on button "Verify" at bounding box center [495, 371] width 682 height 19
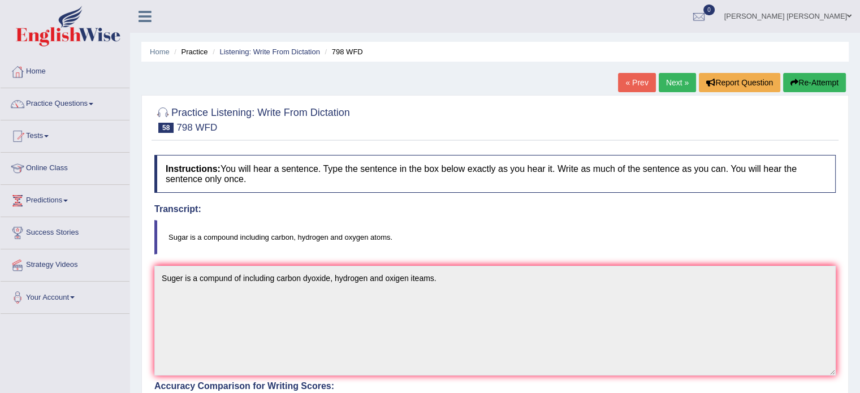
click at [817, 79] on button "Re-Attempt" at bounding box center [814, 82] width 63 height 19
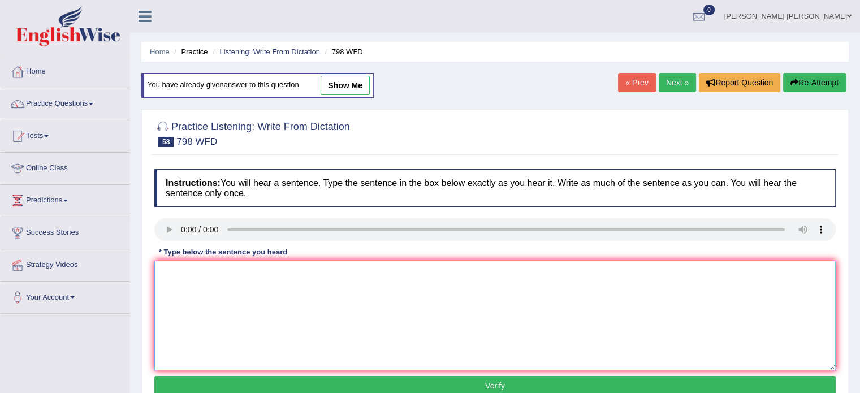
click at [331, 315] on textarea at bounding box center [495, 316] width 682 height 110
type textarea "a"
click at [384, 271] on textarea "Sugar is a compound a including carbon, oxygen snf hydrogen etoms." at bounding box center [495, 316] width 682 height 110
type textarea "Sugar is a compound a including carbon, oxygen snf hydrogen atoms."
click at [408, 384] on button "Verify" at bounding box center [495, 385] width 682 height 19
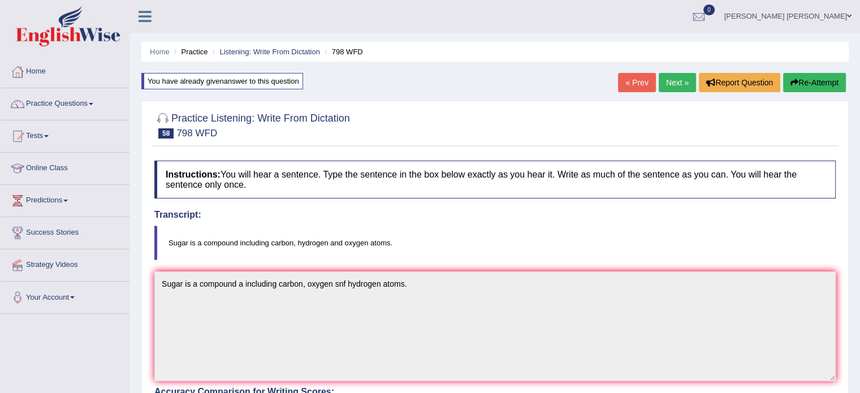
click at [679, 80] on link "Next »" at bounding box center [677, 82] width 37 height 19
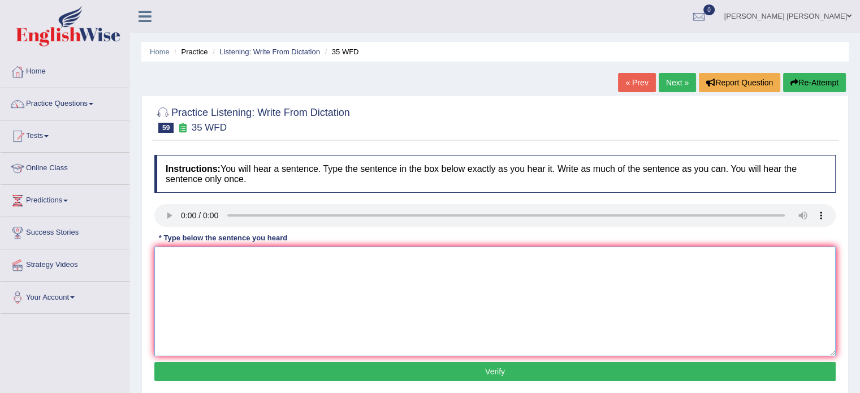
click at [184, 260] on textarea at bounding box center [495, 302] width 682 height 110
type textarea "Students who studies environment environmental biology need to be field work."
click at [236, 368] on button "Verify" at bounding box center [495, 371] width 682 height 19
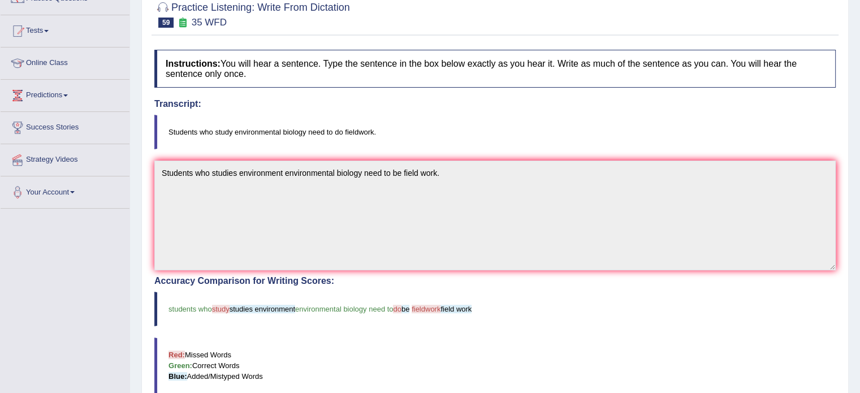
scroll to position [91, 0]
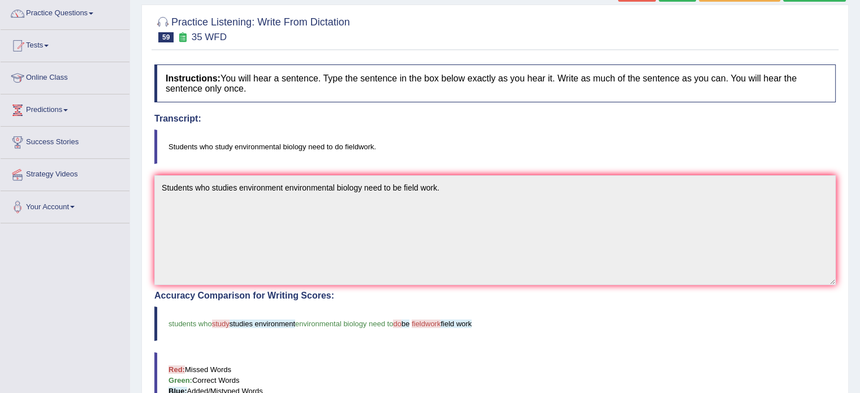
click at [453, 169] on div "Instructions: You will hear a sentence. Type the sentence in the box below exac…" at bounding box center [495, 329] width 687 height 540
click at [799, 130] on blockquote "Students who study environmental biology need to do fieldwork." at bounding box center [495, 147] width 682 height 35
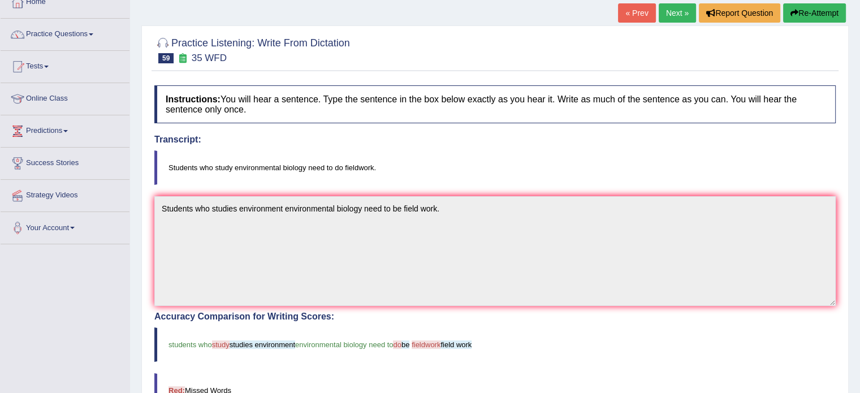
scroll to position [68, 0]
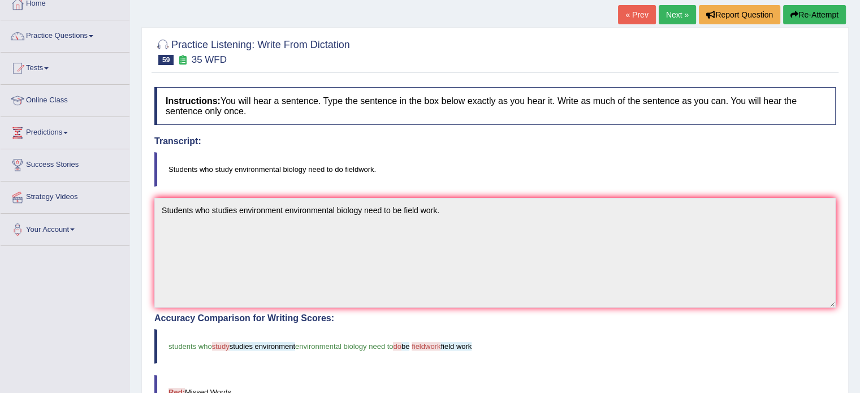
click at [803, 19] on button "Re-Attempt" at bounding box center [814, 14] width 63 height 19
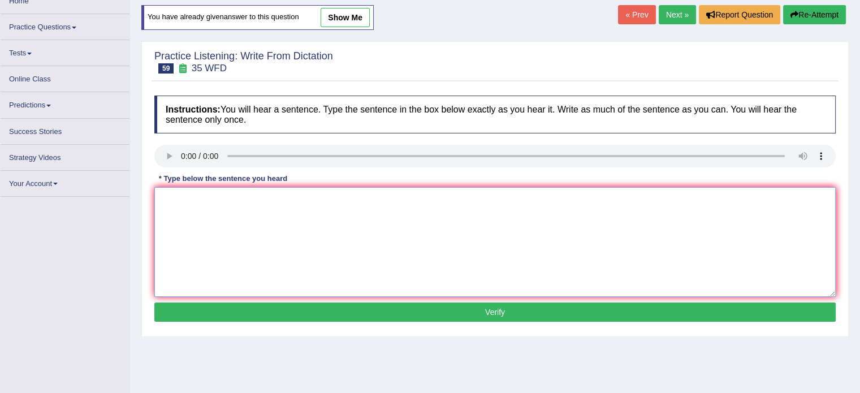
click at [582, 218] on textarea at bounding box center [495, 242] width 682 height 110
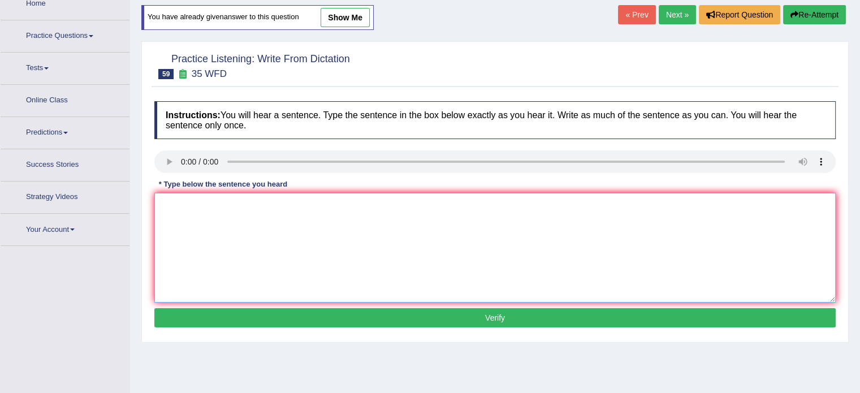
paste textarea "tudents who studies environment environmental biology need to be field work."
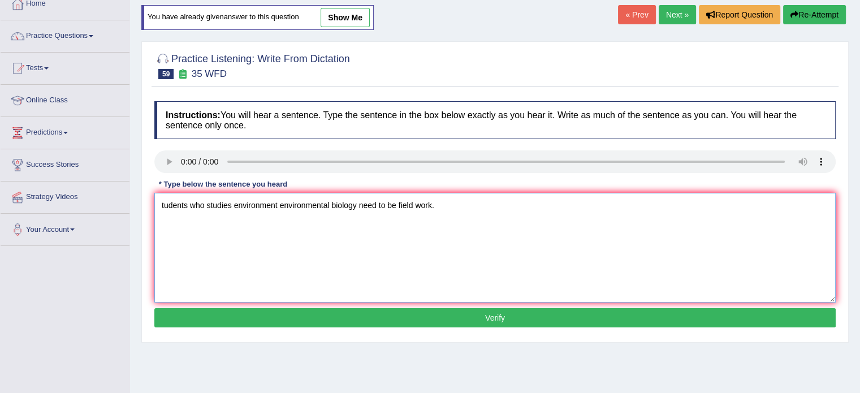
click at [417, 198] on textarea "tudents who studies environment environmental biology need to be field work." at bounding box center [495, 248] width 682 height 110
type textarea "tudents who studies environment environmental biology need to be fieldwork."
click at [296, 314] on button "Verify" at bounding box center [495, 317] width 682 height 19
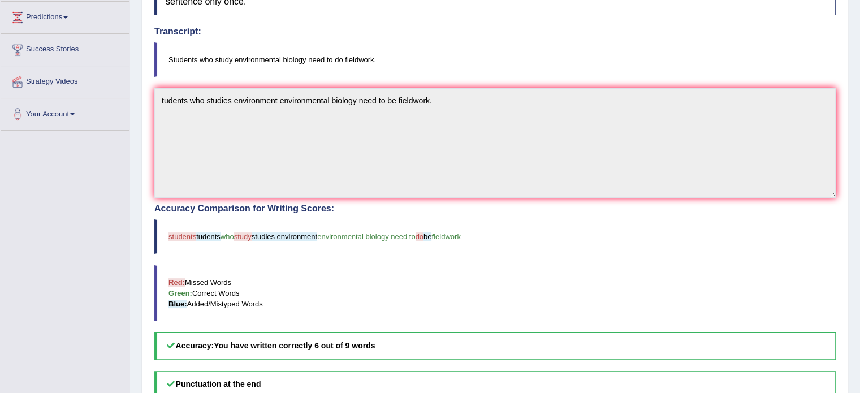
scroll to position [181, 0]
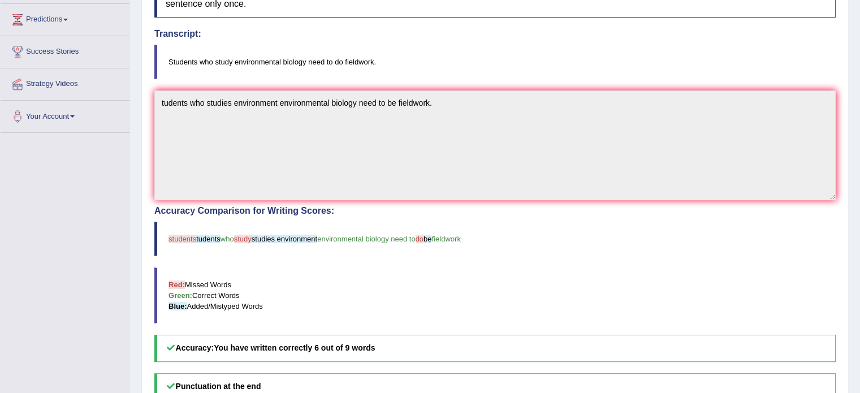
click at [591, 56] on blockquote "Students who study environmental biology need to do fieldwork." at bounding box center [495, 62] width 682 height 35
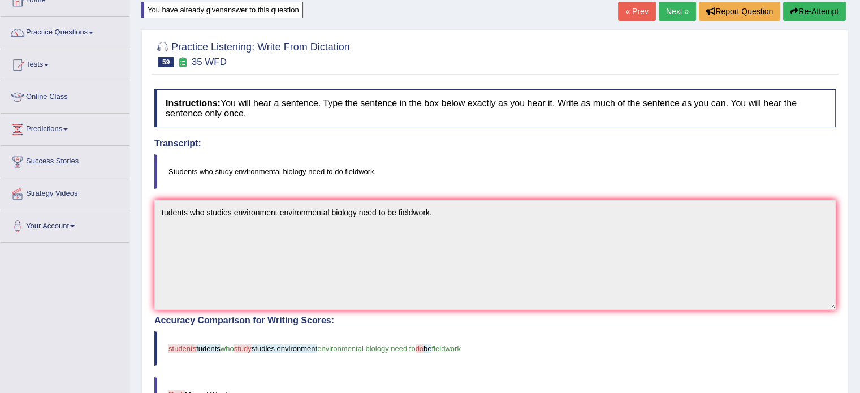
scroll to position [23, 0]
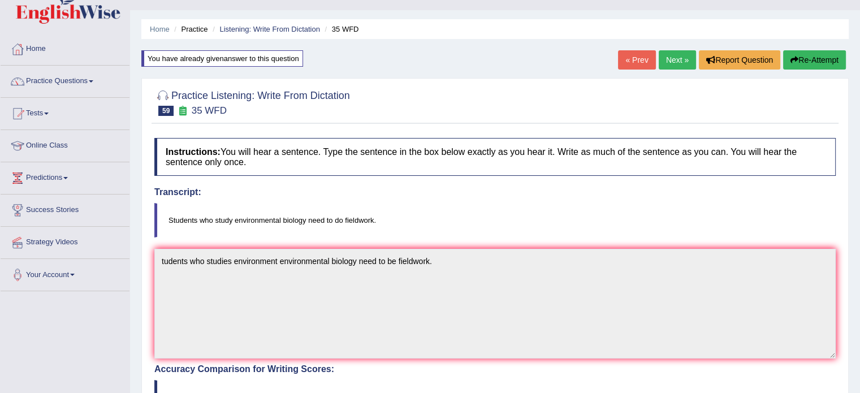
click at [821, 55] on button "Re-Attempt" at bounding box center [814, 59] width 63 height 19
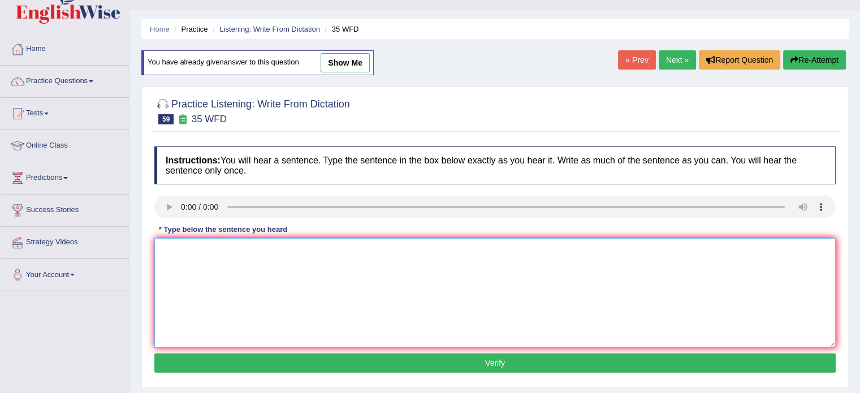
click at [213, 293] on textarea at bounding box center [495, 293] width 682 height 110
type textarea "v"
click at [213, 293] on textarea "v" at bounding box center [495, 293] width 682 height 110
paste textarea "tudents who studies environment environmental biology need to be fieldwork"
click at [213, 293] on textarea "tudents who studies environment environmental biology need to be fieldwork" at bounding box center [495, 293] width 682 height 110
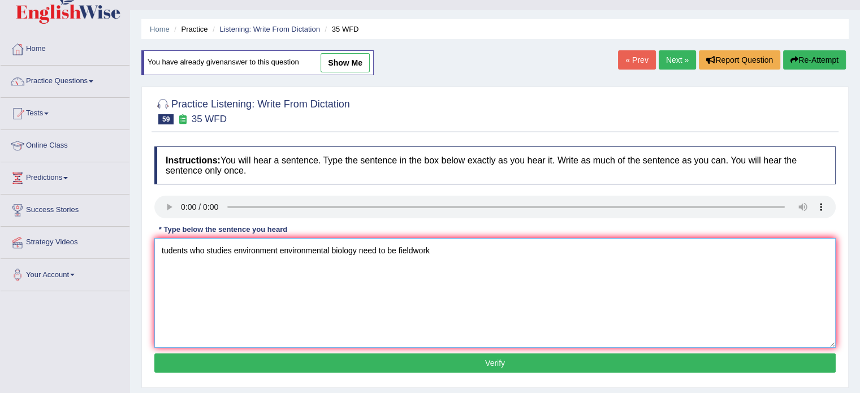
click at [158, 247] on textarea "tudents who studies environment environmental biology need to be fieldwork" at bounding box center [495, 293] width 682 height 110
click at [443, 253] on textarea "Students who studies environment environmental biology need to be fieldwork" at bounding box center [495, 293] width 682 height 110
type textarea "Students who studies environment environmental biology need to be fieldwork."
click at [420, 363] on button "Verify" at bounding box center [495, 363] width 682 height 19
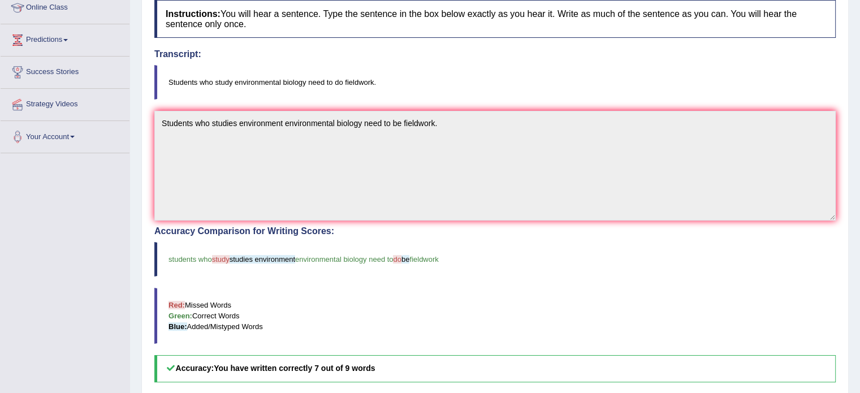
scroll to position [23, 0]
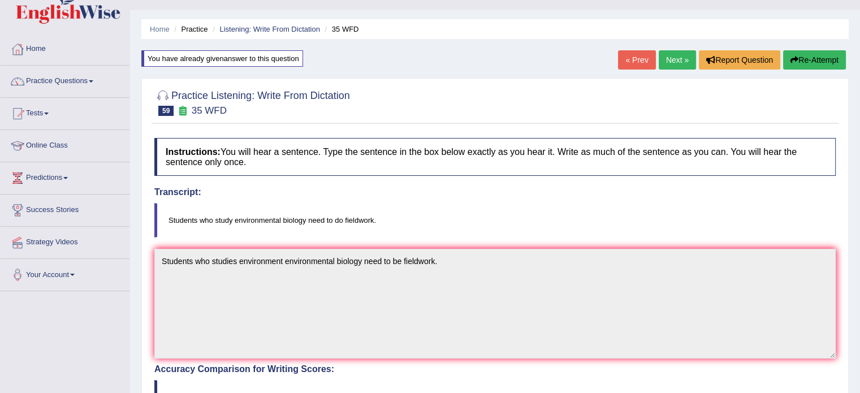
click at [671, 62] on link "Next »" at bounding box center [677, 59] width 37 height 19
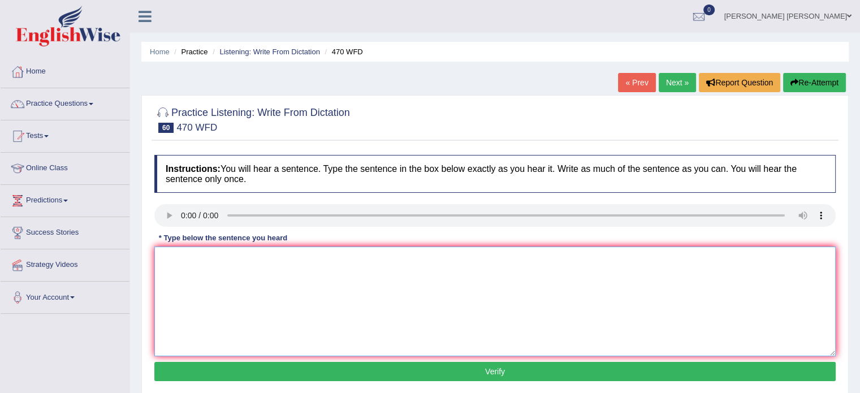
click at [183, 283] on textarea at bounding box center [495, 302] width 682 height 110
type textarea "a"
click at [180, 257] on textarea "Assihnment must be submmited submmite the end of the tearm." at bounding box center [495, 302] width 682 height 110
type textarea "Assignment must be submmited submmite the end of the tearm."
click at [282, 369] on button "Verify" at bounding box center [495, 371] width 682 height 19
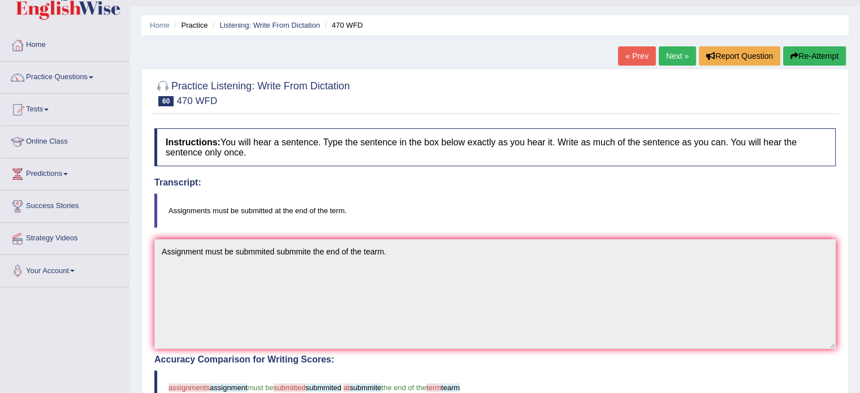
scroll to position [23, 0]
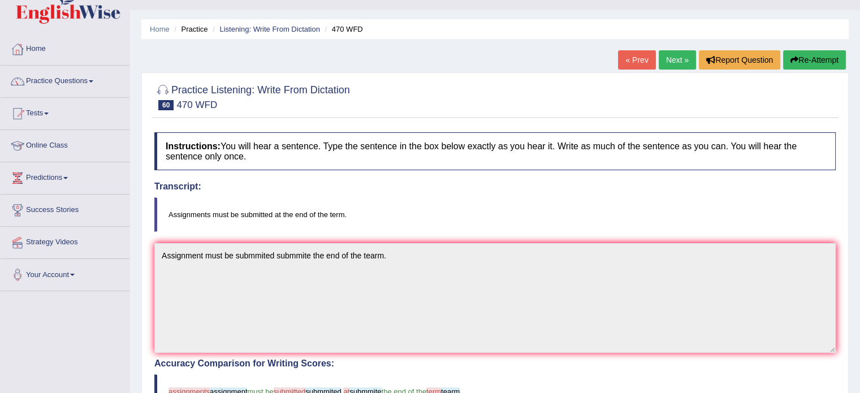
click at [186, 366] on h4 "Accuracy Comparison for Writing Scores:" at bounding box center [495, 364] width 682 height 10
click at [88, 366] on div "Toggle navigation Home Practice Questions Speaking Practice Read Aloud Repeat S…" at bounding box center [430, 340] width 860 height 727
click at [337, 202] on blockquote "Assignments must be submitted at the end of the term." at bounding box center [495, 214] width 682 height 35
click at [803, 49] on div "Home Practice Listening: Write From Dictation 470 WFD « Prev Next » Report Ques…" at bounding box center [495, 329] width 730 height 704
click at [793, 66] on button "Re-Attempt" at bounding box center [814, 59] width 63 height 19
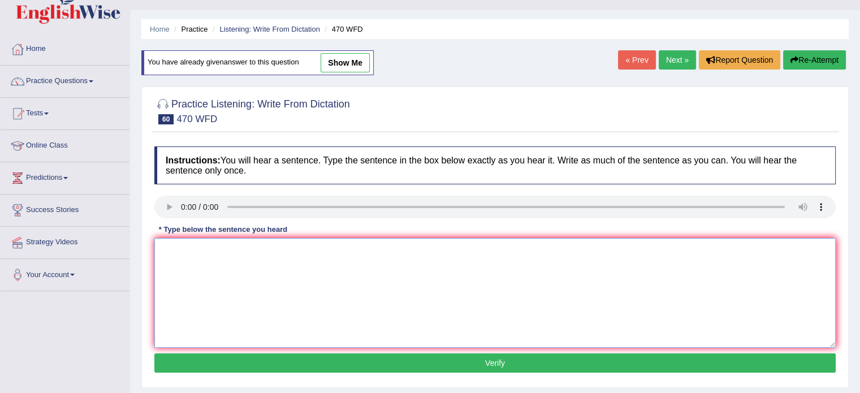
click at [529, 244] on textarea at bounding box center [495, 293] width 682 height 110
paste textarea "Assignment must be submmited submmite the end of the tearm."
click at [201, 247] on textarea "Assignment must be submmited submmite the end of the tearm." at bounding box center [495, 293] width 682 height 110
click at [378, 249] on textarea "Assignments must be submmited submmite the end of the tearm." at bounding box center [495, 293] width 682 height 110
click at [279, 248] on textarea "Assignments must be submmited submmite the end of the term." at bounding box center [495, 293] width 682 height 110
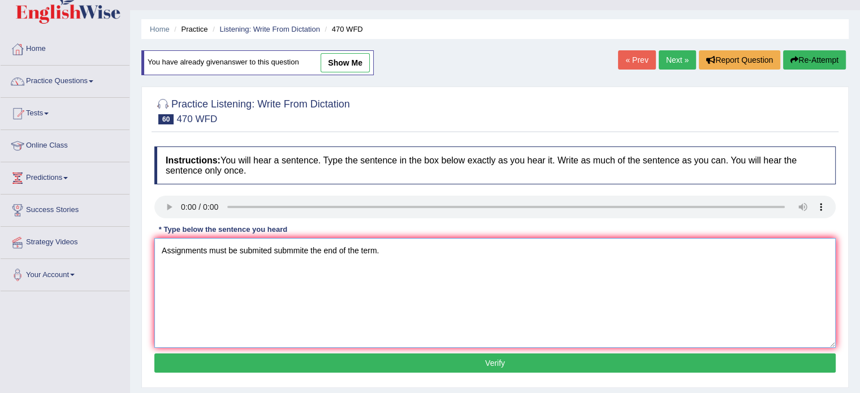
type textarea "Assignments must be submited submmite the end of the term."
click at [266, 364] on button "Verify" at bounding box center [495, 363] width 682 height 19
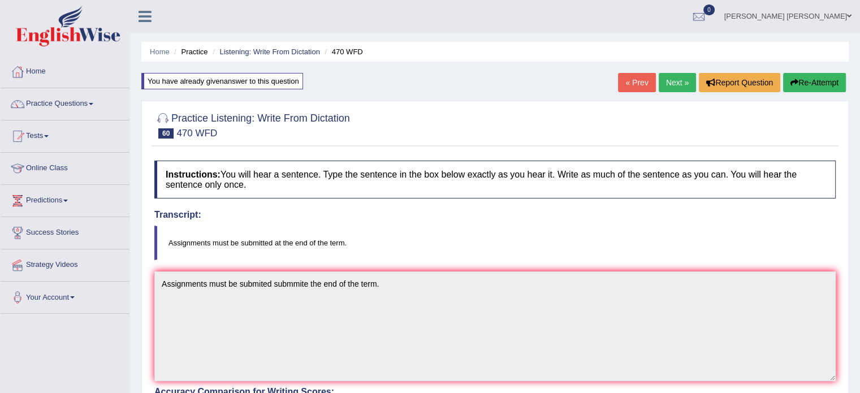
click at [667, 75] on link "Next »" at bounding box center [677, 82] width 37 height 19
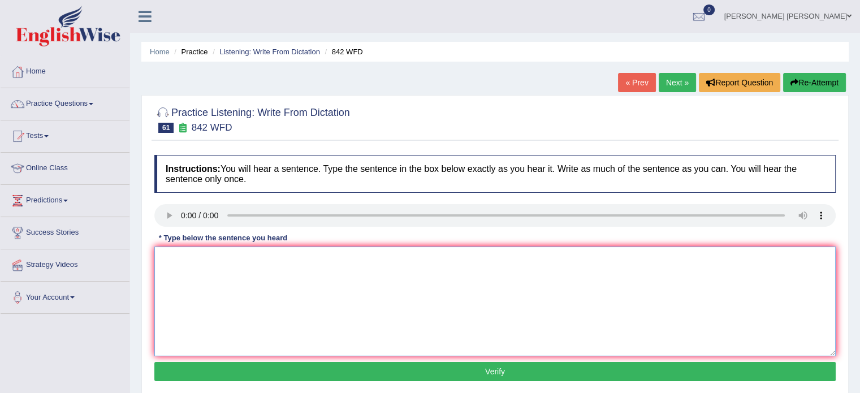
click at [173, 269] on textarea at bounding box center [495, 302] width 682 height 110
click at [287, 255] on textarea "Social policy is a study of the for the governence government." at bounding box center [495, 302] width 682 height 110
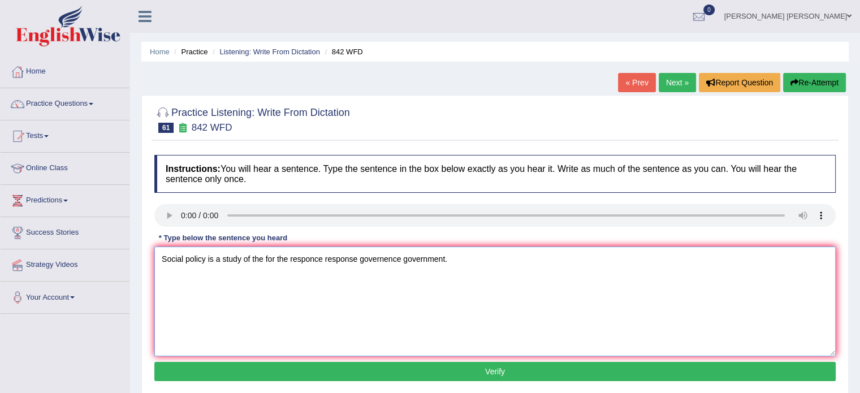
type textarea "Social policy is a study of the for the responce response governence government."
click at [222, 369] on button "Verify" at bounding box center [495, 371] width 682 height 19
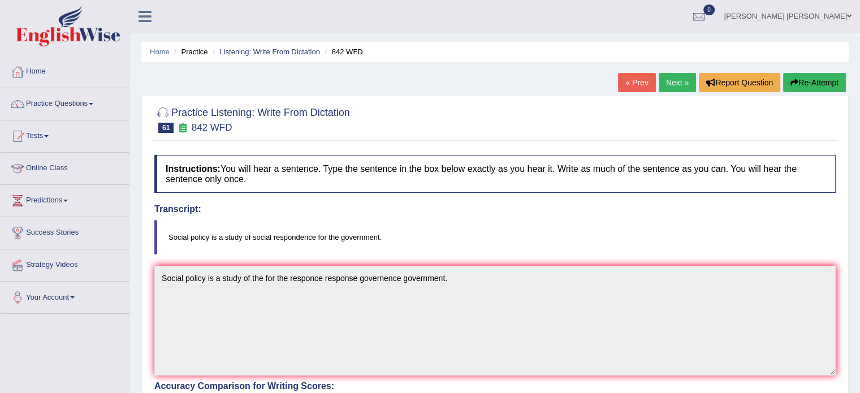
click at [672, 78] on link "Next »" at bounding box center [677, 82] width 37 height 19
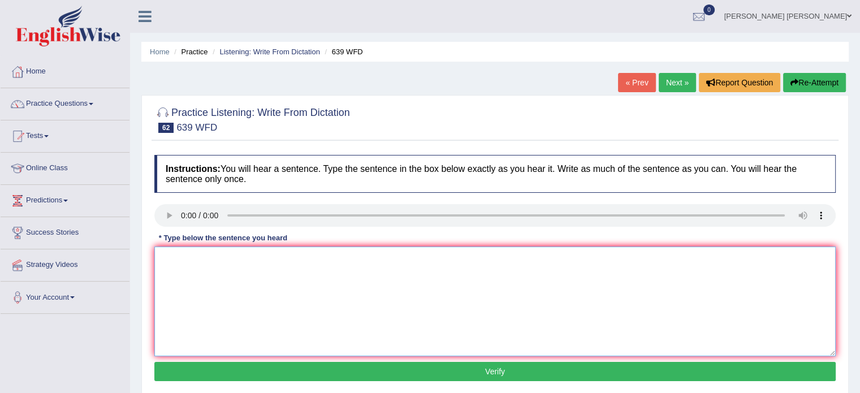
click at [172, 300] on textarea at bounding box center [495, 302] width 682 height 110
type textarea "S"
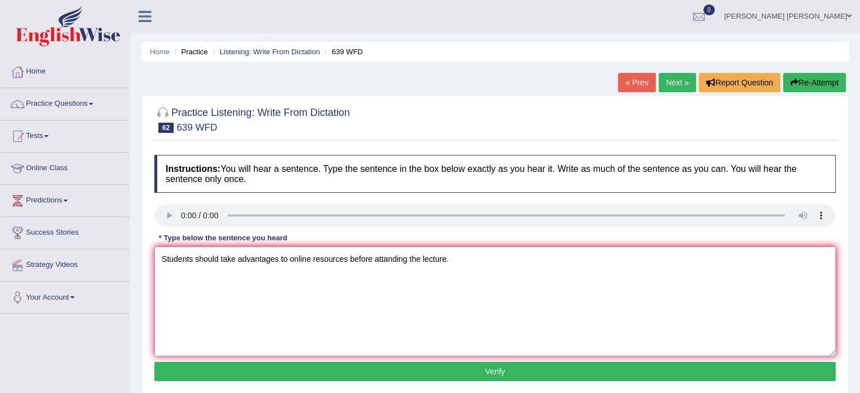
type textarea "Students should take advantages to online resources before attanding the lectur…"
click at [218, 370] on button "Verify" at bounding box center [495, 371] width 682 height 19
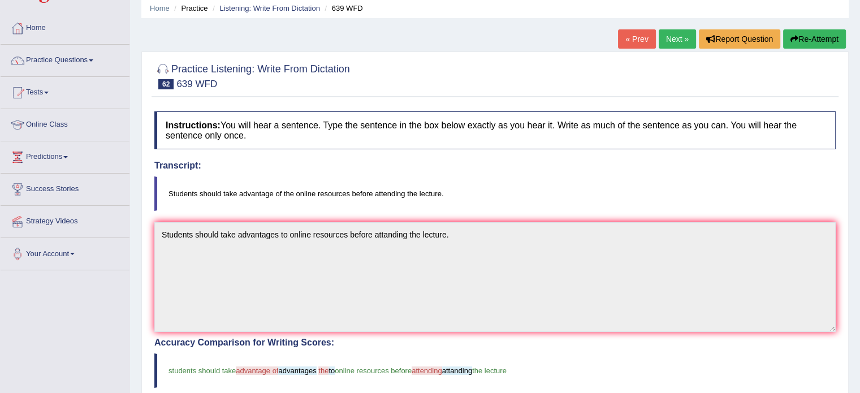
scroll to position [23, 0]
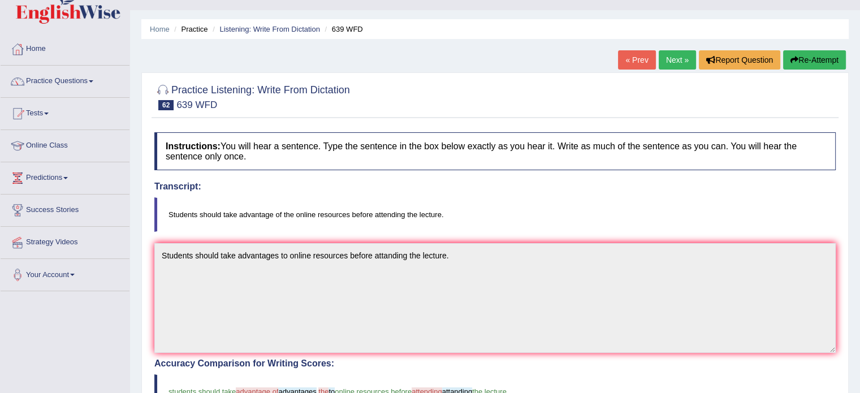
click at [473, 221] on blockquote "Students should take advantage of the online resources before attending the lec…" at bounding box center [495, 214] width 682 height 35
click at [828, 51] on button "Re-Attempt" at bounding box center [814, 59] width 63 height 19
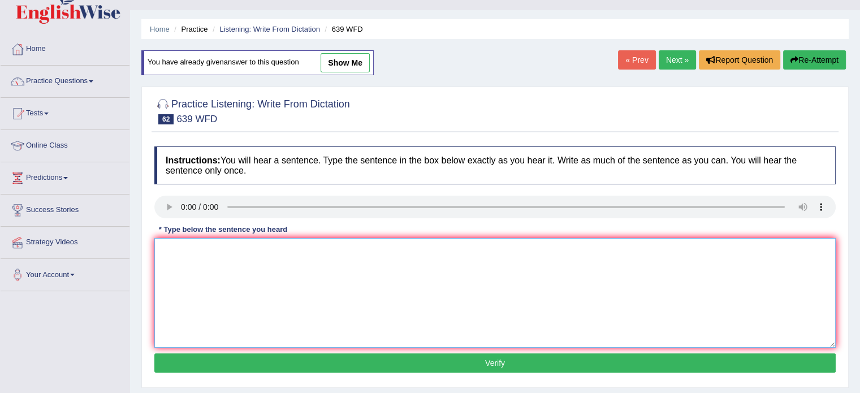
click at [343, 298] on textarea at bounding box center [495, 293] width 682 height 110
paste textarea "Students should take advantages to online resources before attanding the lectur…"
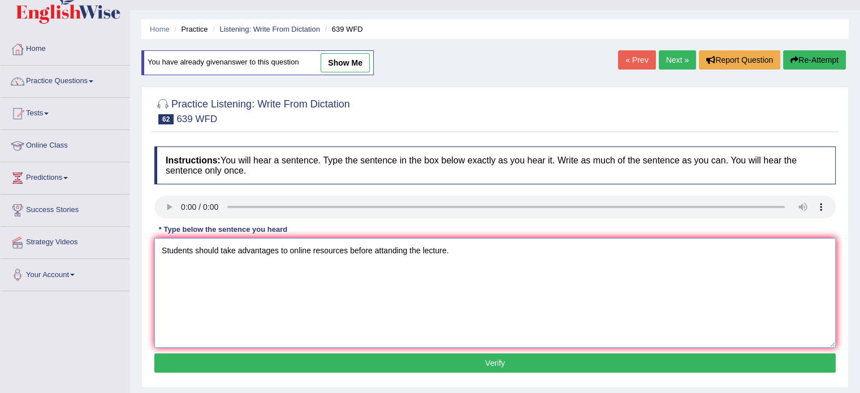
click at [278, 251] on textarea "Students should take advantages to online resources before attanding the lectur…" at bounding box center [495, 293] width 682 height 110
click at [381, 248] on textarea "Students should take advantage to online resources before attanding the lecture." at bounding box center [495, 293] width 682 height 110
type textarea "Students should take advantage to online resources before attending the lecture."
click at [348, 371] on button "Verify" at bounding box center [495, 363] width 682 height 19
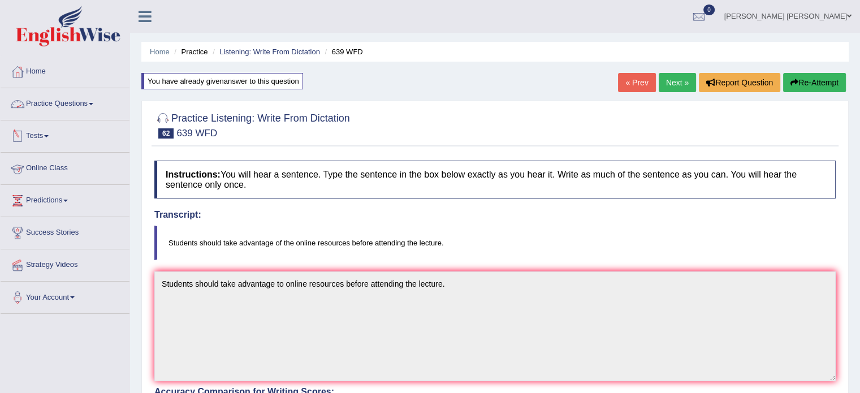
click at [93, 104] on span at bounding box center [91, 104] width 5 height 2
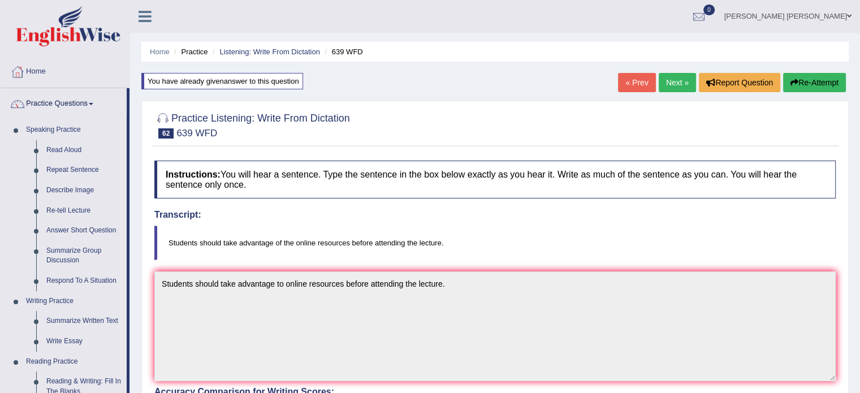
click at [140, 303] on div "Home Practice Listening: Write From Dictation 639 WFD You have already given an…" at bounding box center [495, 355] width 730 height 710
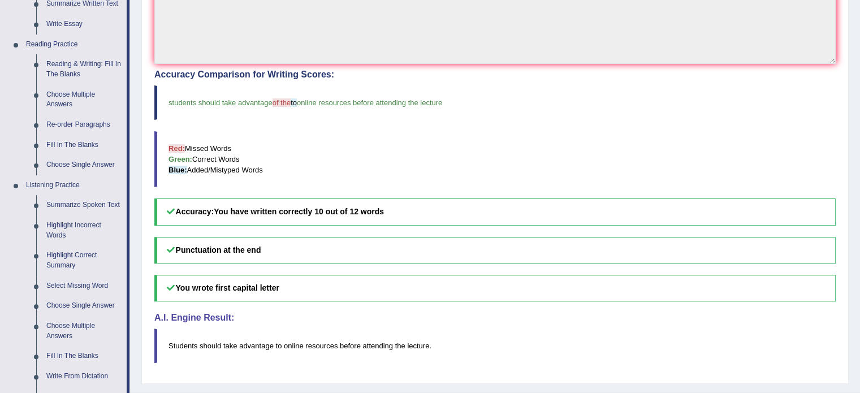
scroll to position [339, 0]
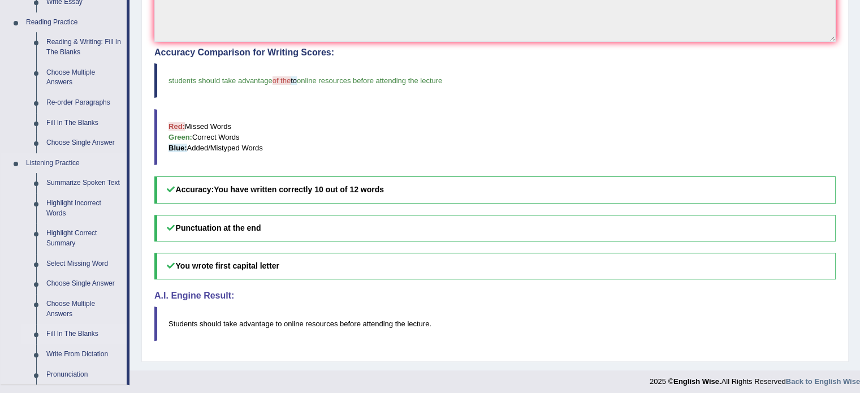
click at [79, 331] on link "Fill In The Blanks" at bounding box center [83, 334] width 85 height 20
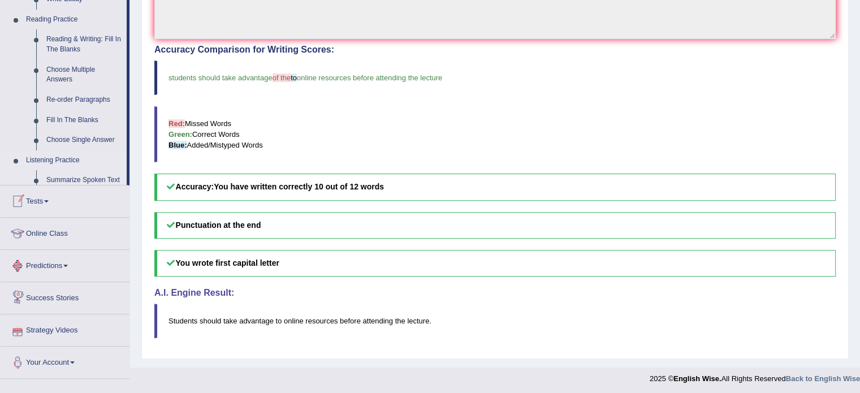
scroll to position [354, 0]
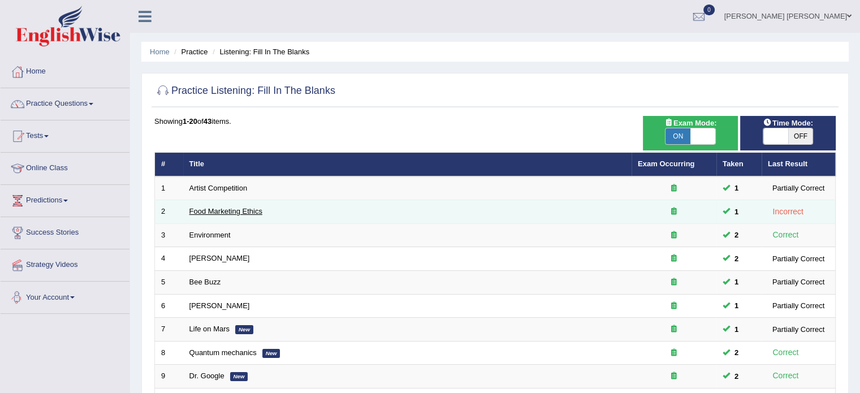
click at [239, 213] on link "Food Marketing Ethics" at bounding box center [226, 211] width 73 height 8
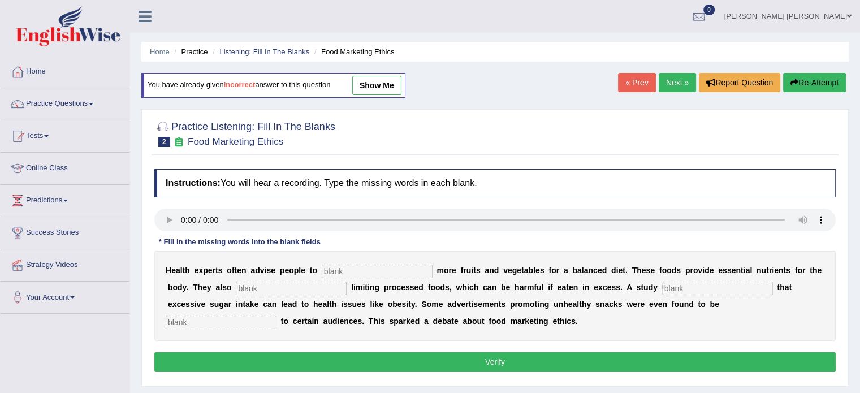
click at [190, 316] on input "text" at bounding box center [221, 323] width 111 height 14
type input "affensive"
click at [386, 271] on input "text" at bounding box center [377, 272] width 111 height 14
type input "consume"
click at [257, 282] on input "text" at bounding box center [291, 289] width 111 height 14
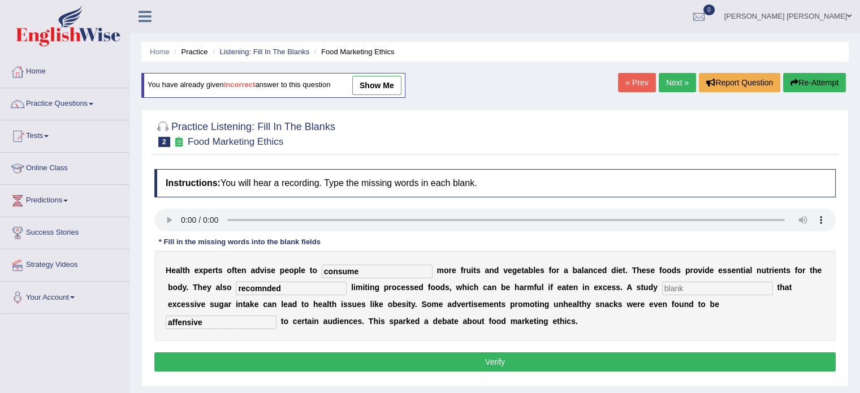
type input "recomnded"
click at [708, 284] on input "text" at bounding box center [717, 289] width 111 height 14
type input "diagnose"
click at [656, 352] on button "Verify" at bounding box center [495, 361] width 682 height 19
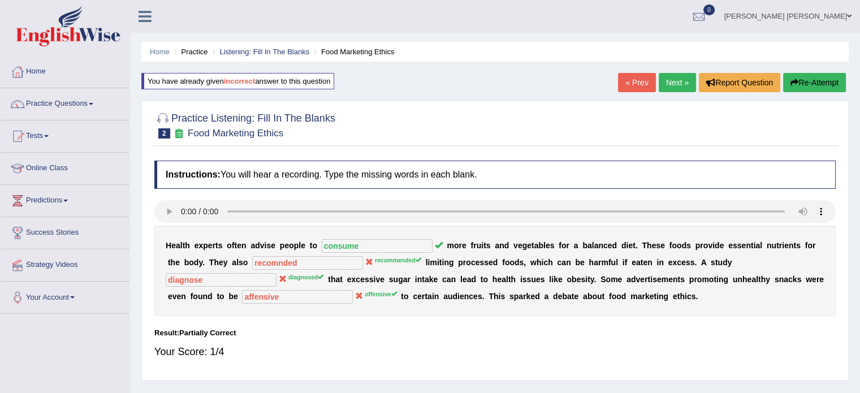
click at [666, 78] on link "Next »" at bounding box center [677, 82] width 37 height 19
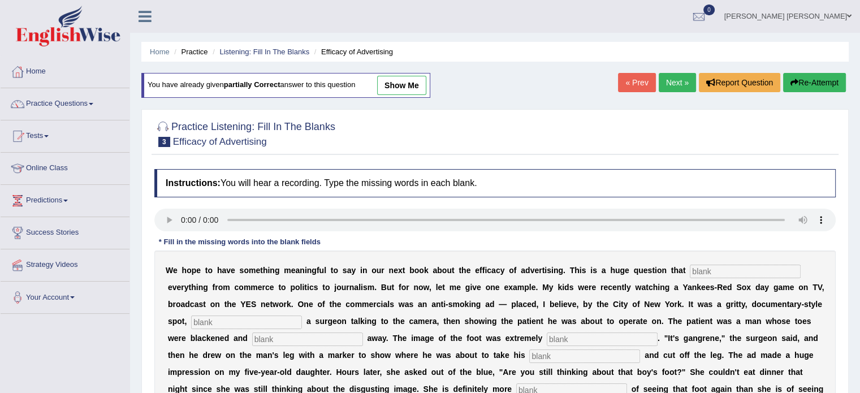
click at [639, 83] on link "« Prev" at bounding box center [636, 82] width 37 height 19
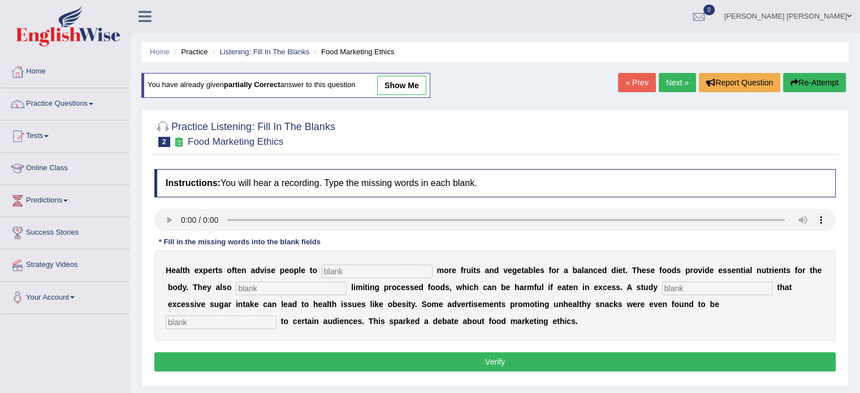
click at [407, 270] on input "text" at bounding box center [377, 272] width 111 height 14
type input "consume"
click at [322, 282] on input "text" at bounding box center [291, 289] width 111 height 14
type input "recommnded"
click at [711, 283] on input "text" at bounding box center [717, 289] width 111 height 14
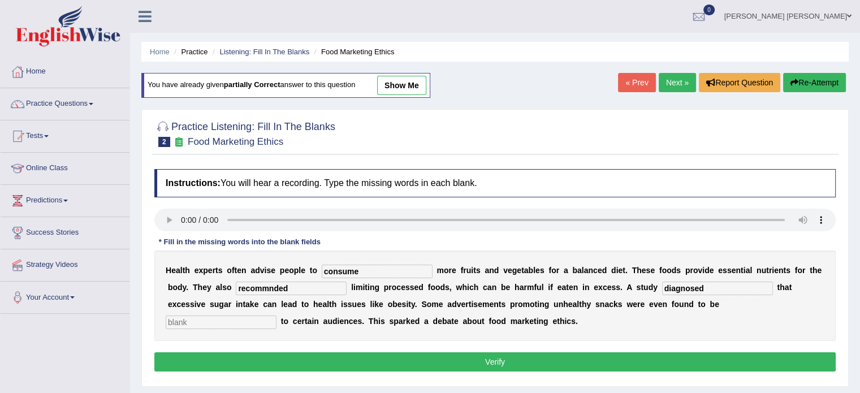
type input "diagnosed"
click at [253, 320] on input "text" at bounding box center [221, 323] width 111 height 14
type input "offensive"
click at [222, 367] on button "Verify" at bounding box center [495, 361] width 682 height 19
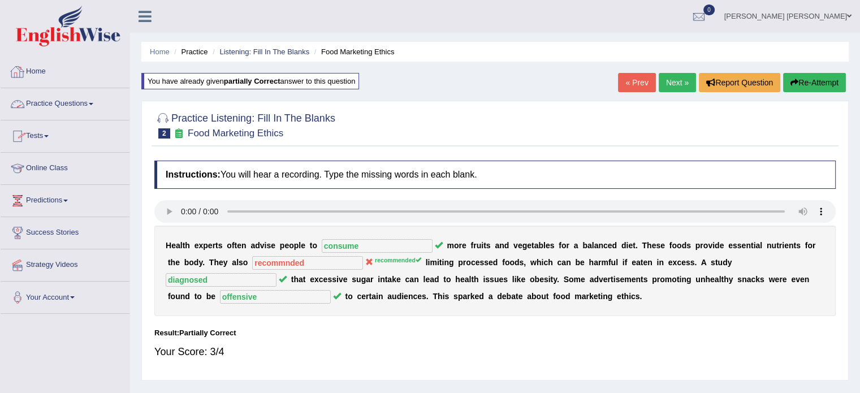
click at [93, 105] on link "Practice Questions" at bounding box center [65, 102] width 129 height 28
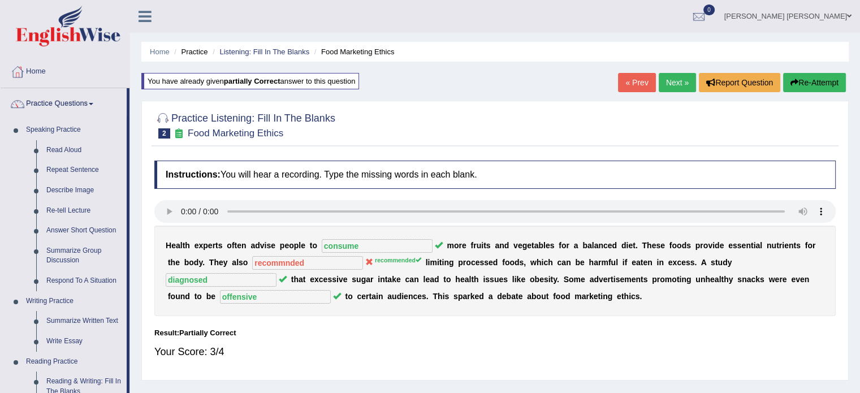
click at [139, 343] on div "Home Practice Listening: Fill In The Blanks Food Marketing Ethics You have alre…" at bounding box center [495, 283] width 730 height 566
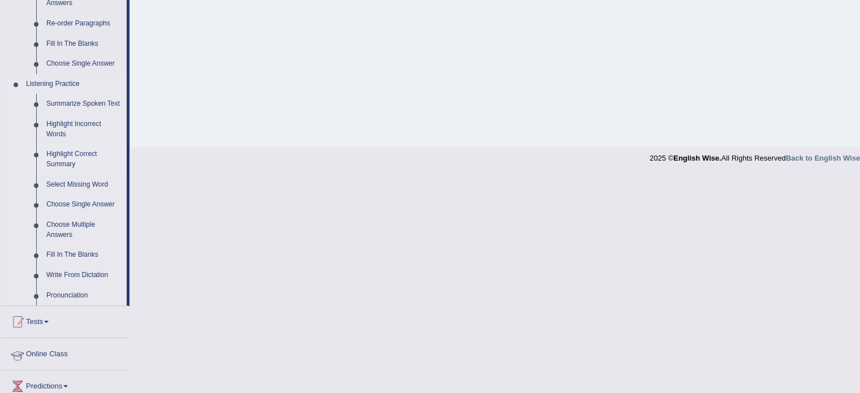
scroll to position [453, 0]
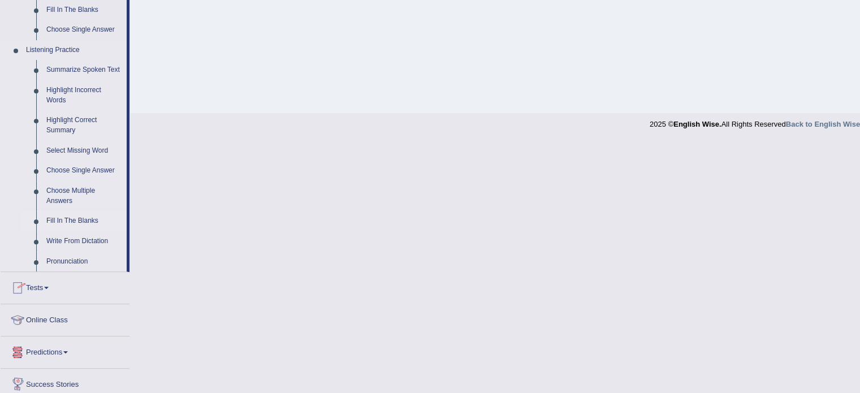
click at [70, 217] on link "Fill In The Blanks" at bounding box center [83, 221] width 85 height 20
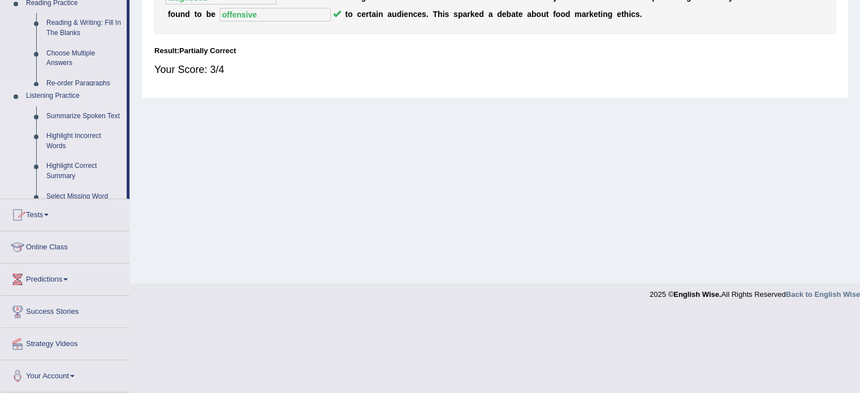
scroll to position [201, 0]
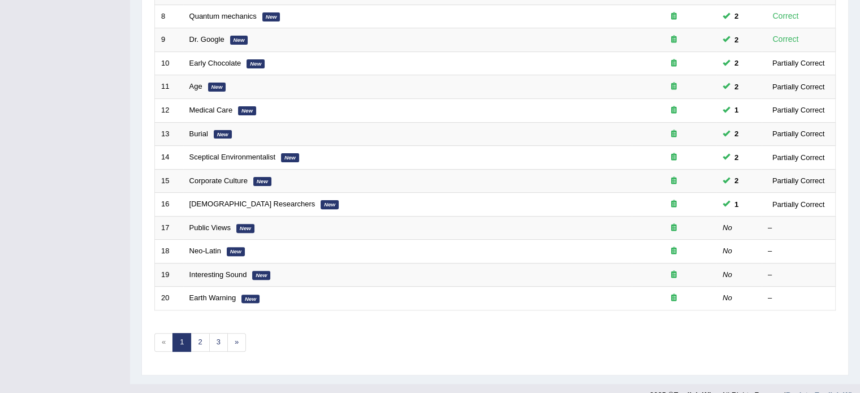
scroll to position [352, 0]
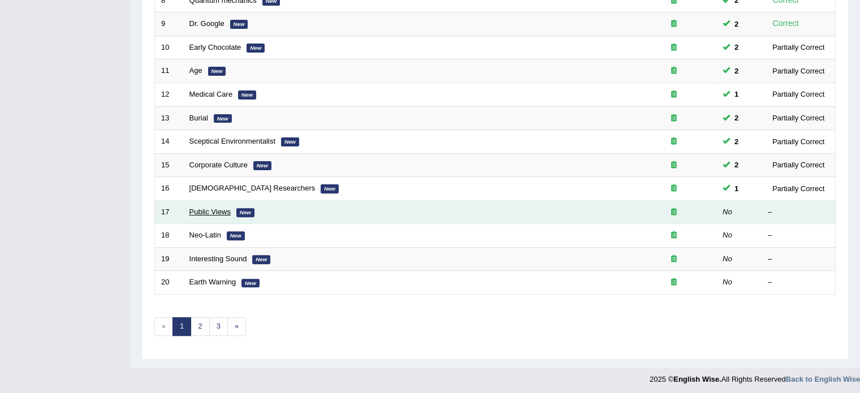
click at [206, 208] on link "Public Views" at bounding box center [210, 212] width 41 height 8
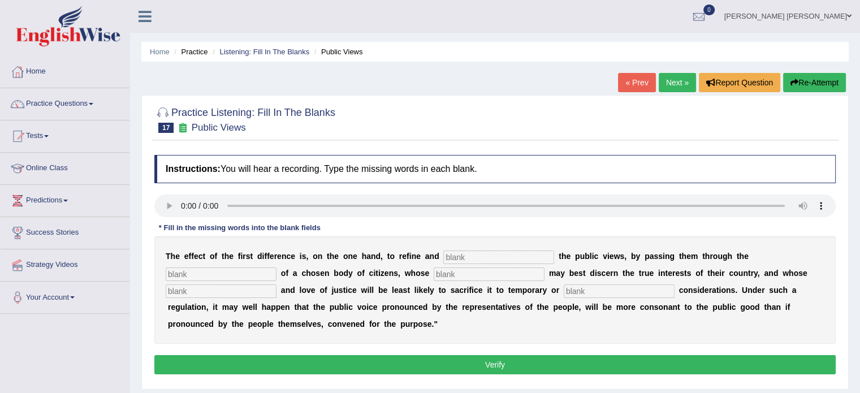
click at [591, 289] on input "text" at bounding box center [619, 292] width 111 height 14
type input "partial"
click at [488, 256] on input "text" at bounding box center [498, 258] width 111 height 14
click at [213, 286] on input "text" at bounding box center [221, 292] width 111 height 14
click at [204, 287] on input "text" at bounding box center [221, 292] width 111 height 14
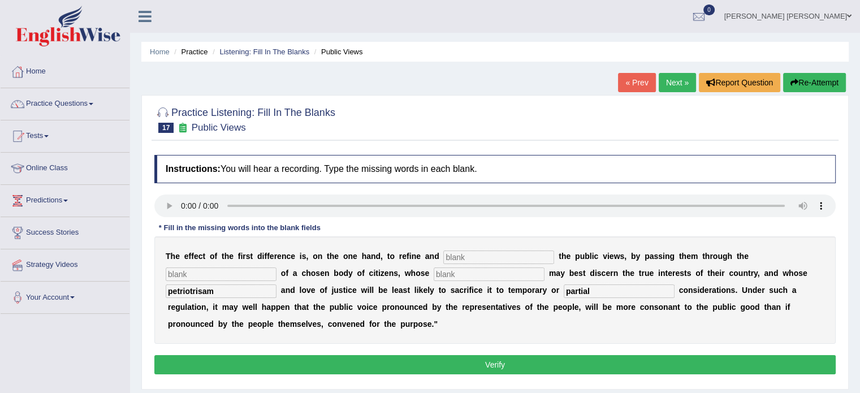
type input "petriotrisam"
click at [441, 273] on input "text" at bounding box center [489, 275] width 111 height 14
type input "wisdom"
click at [242, 275] on input "text" at bounding box center [221, 275] width 111 height 14
type input "medium"
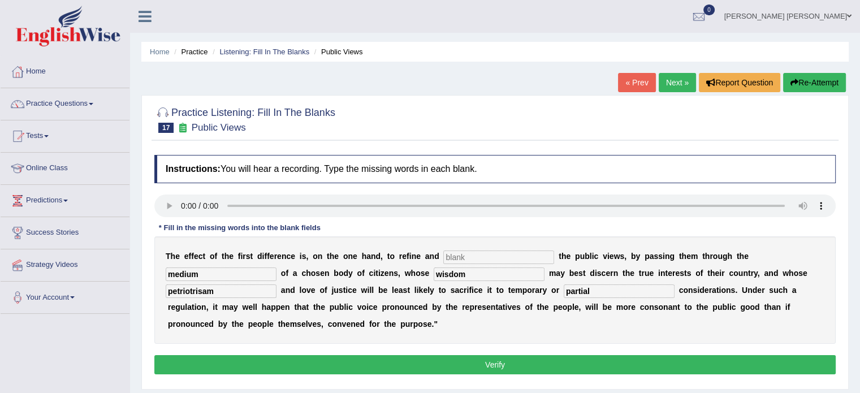
click at [462, 255] on input "text" at bounding box center [498, 258] width 111 height 14
type input "enlarge"
click at [453, 357] on button "Verify" at bounding box center [495, 364] width 682 height 19
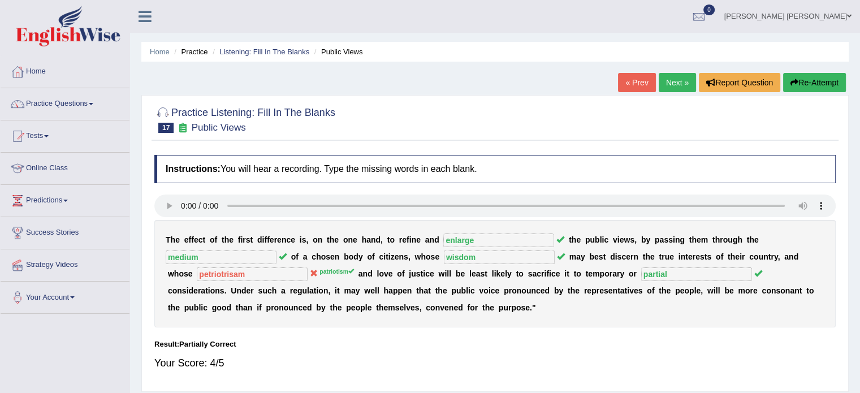
click at [661, 87] on link "Next »" at bounding box center [677, 82] width 37 height 19
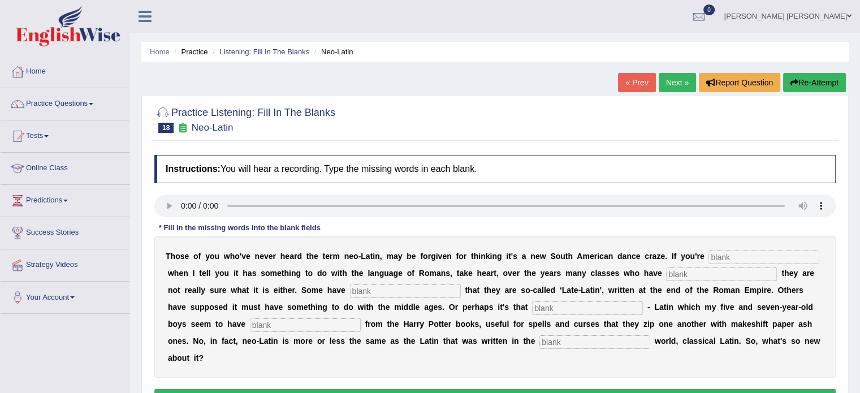
click at [758, 255] on input "text" at bounding box center [764, 258] width 111 height 14
type input "puzzled"
click at [724, 271] on input "text" at bounding box center [721, 275] width 111 height 14
type input "confest"
click at [421, 288] on input "text" at bounding box center [405, 292] width 111 height 14
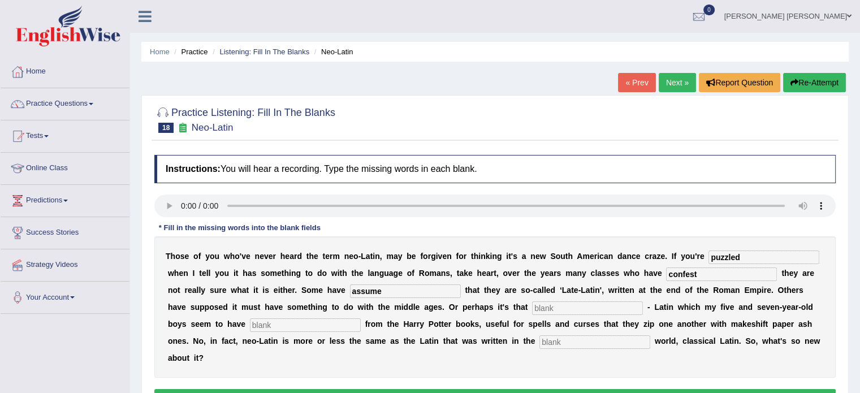
type input "assume"
click at [565, 306] on input "text" at bounding box center [587, 309] width 111 height 14
type input "shedow"
click at [346, 321] on input "text" at bounding box center [305, 325] width 111 height 14
type input "gleaned"
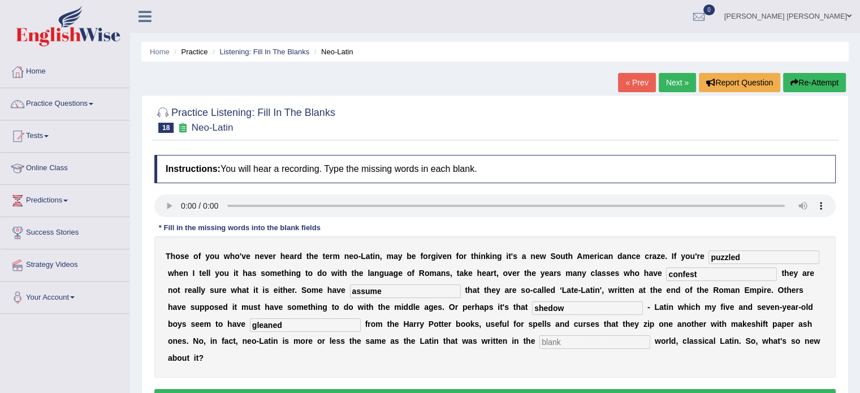
click at [561, 337] on input "text" at bounding box center [595, 342] width 111 height 14
type input "anxious"
click at [541, 389] on button "Verify" at bounding box center [495, 398] width 682 height 19
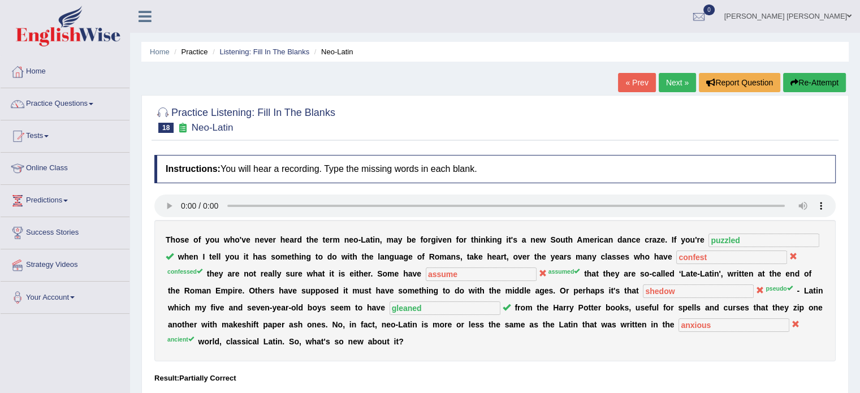
click at [668, 84] on link "Next »" at bounding box center [677, 82] width 37 height 19
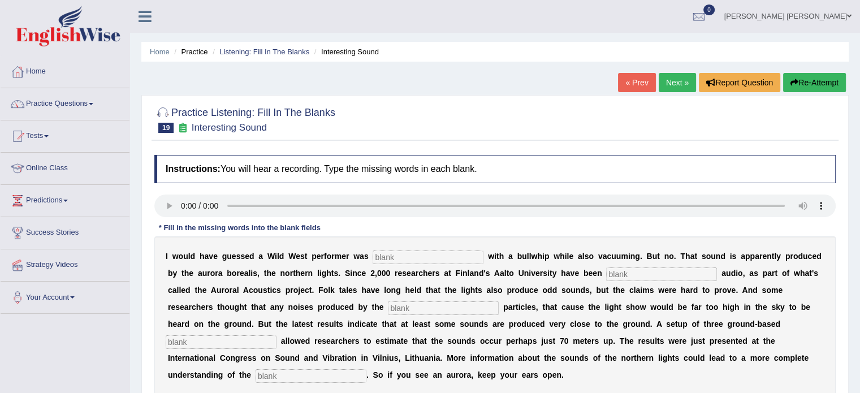
click at [279, 374] on input "text" at bounding box center [311, 376] width 111 height 14
type input "phenominan"
click at [380, 253] on input "text" at bounding box center [428, 258] width 111 height 14
type input "["
type input "practising"
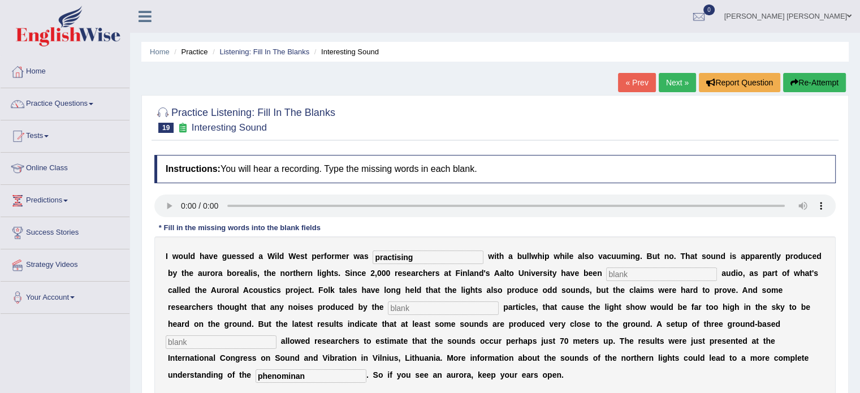
click at [675, 268] on input "text" at bounding box center [661, 275] width 111 height 14
type input "collecting"
click at [423, 303] on input "text" at bounding box center [443, 309] width 111 height 14
type input "energatice"
click at [234, 340] on input "text" at bounding box center [221, 342] width 111 height 14
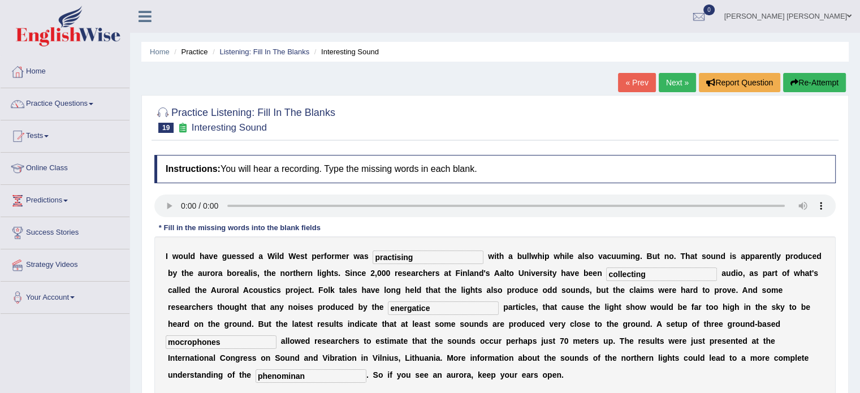
click at [179, 342] on input "mocrophones" at bounding box center [221, 342] width 111 height 14
type input "microphones"
click at [617, 380] on div "I w o u l d h a v e g u e s s e d a W i l d W e s t p e r f o r m e r w a s pra…" at bounding box center [495, 315] width 682 height 158
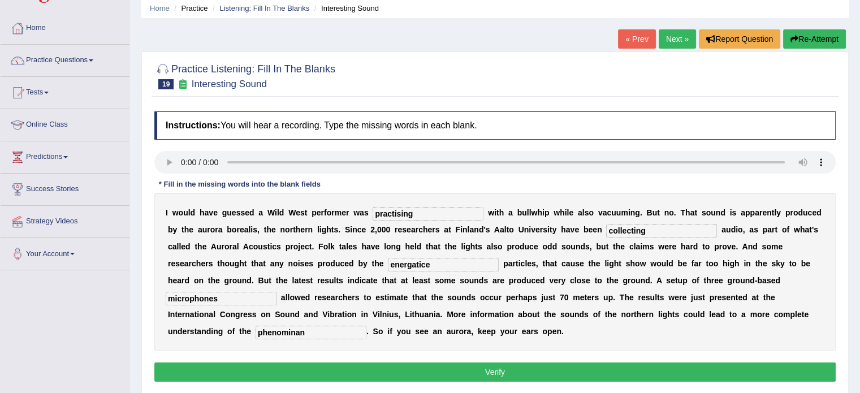
scroll to position [45, 0]
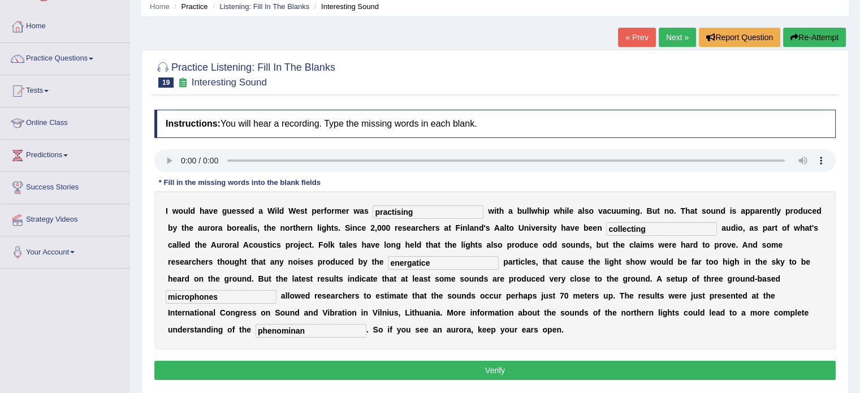
click at [580, 369] on button "Verify" at bounding box center [495, 370] width 682 height 19
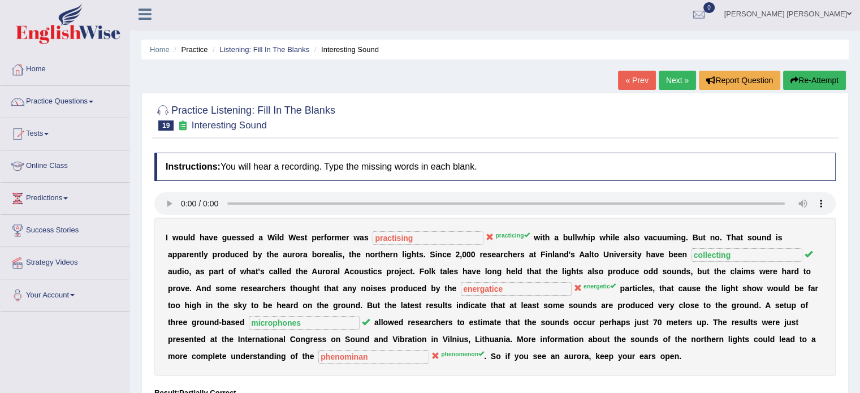
scroll to position [0, 0]
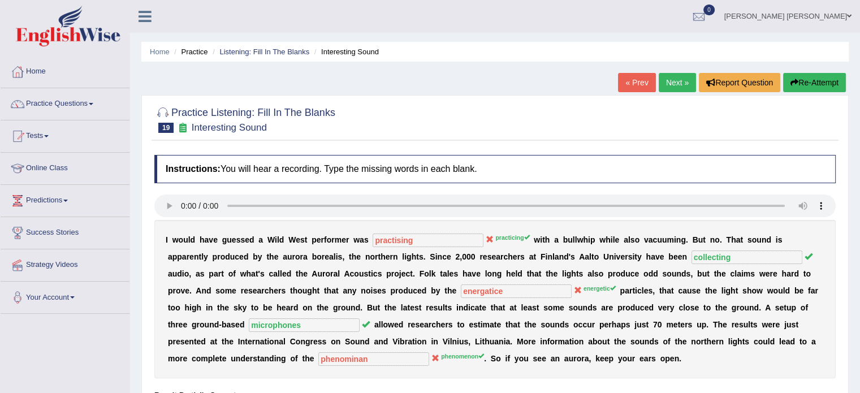
click at [813, 74] on button "Re-Attempt" at bounding box center [814, 82] width 63 height 19
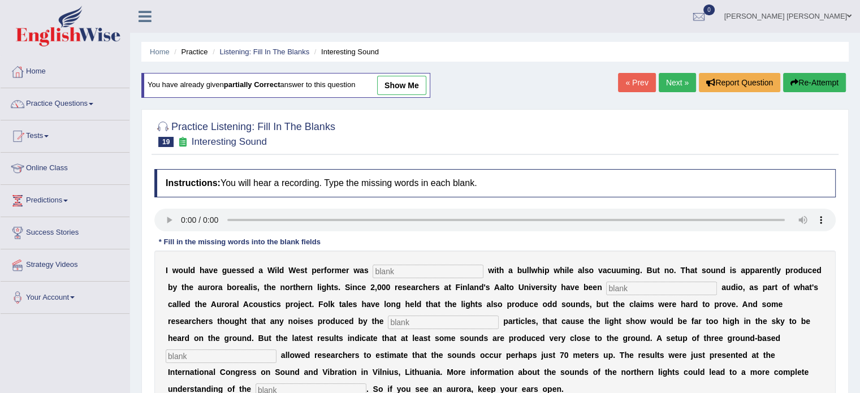
click at [405, 276] on input "text" at bounding box center [428, 272] width 111 height 14
type input "practising"
click at [628, 282] on input "text" at bounding box center [661, 289] width 111 height 14
type input "collecting"
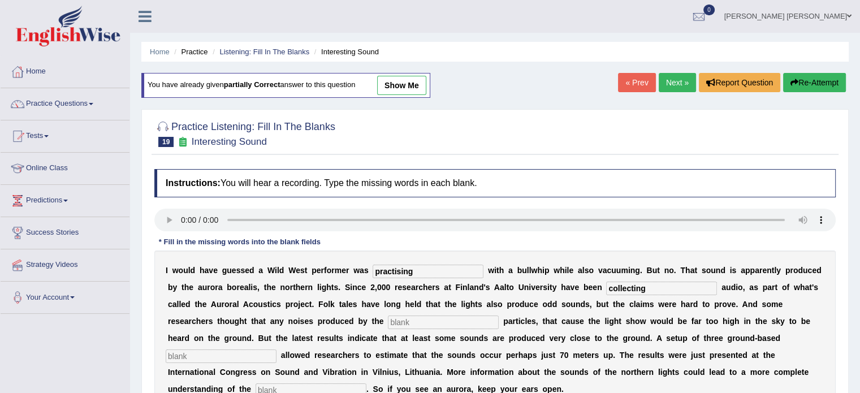
click at [446, 321] on input "text" at bounding box center [443, 323] width 111 height 14
type input "anergatice"
click at [235, 347] on div "I w o u l d h a v e g u e s s e d a W i l d W e s t p e r f o r m e r w a s pra…" at bounding box center [495, 330] width 682 height 158
click at [233, 354] on input "text" at bounding box center [221, 357] width 111 height 14
type input "microphones"
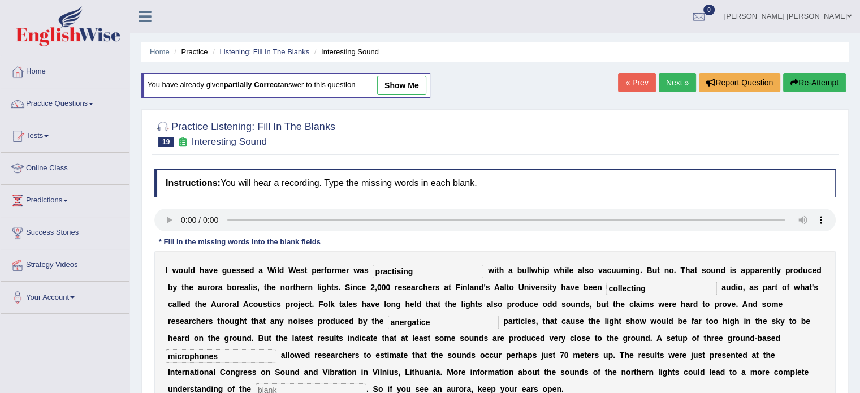
click at [272, 387] on input "text" at bounding box center [311, 391] width 111 height 14
type input "phenomenan"
click at [654, 382] on div "I w o u l d h a v e g u e s s e d a W i l d W e s t p e r f o r m e r w a s pra…" at bounding box center [495, 330] width 682 height 158
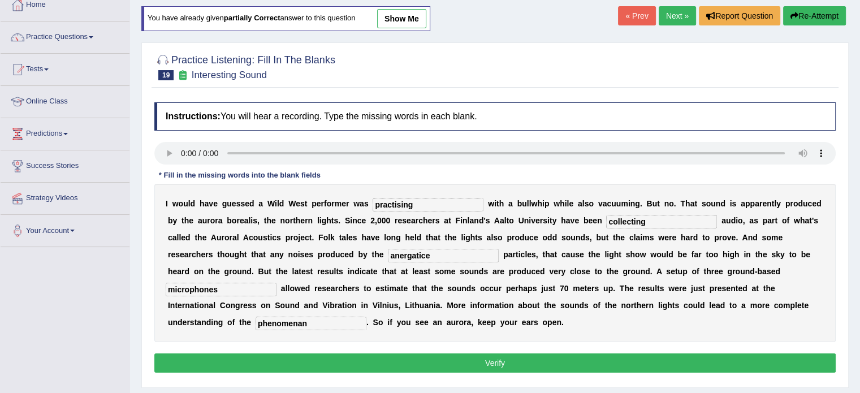
scroll to position [68, 0]
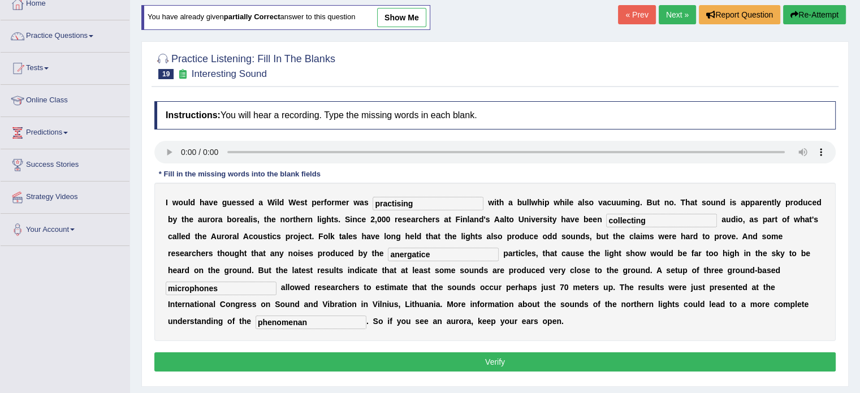
click at [654, 358] on button "Verify" at bounding box center [495, 361] width 682 height 19
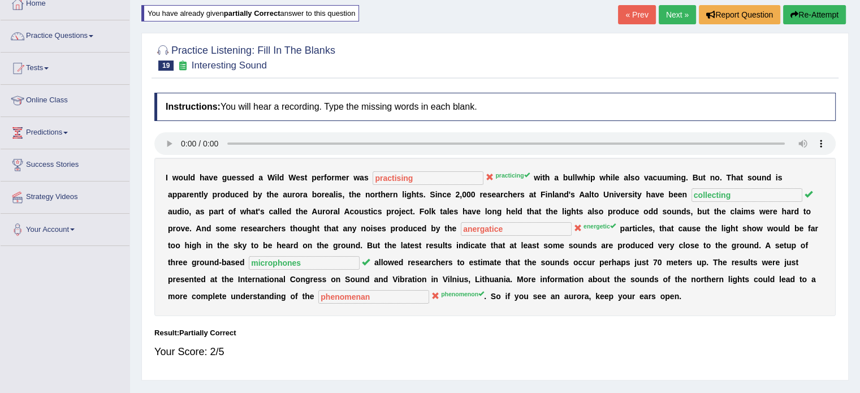
click at [799, 16] on button "Re-Attempt" at bounding box center [814, 14] width 63 height 19
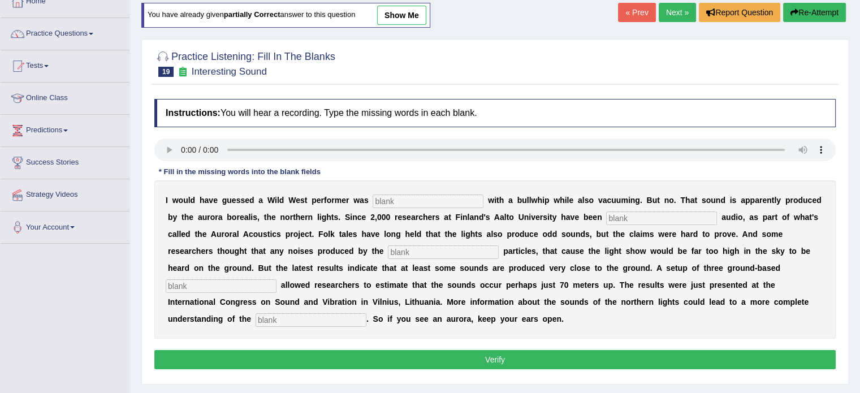
scroll to position [68, 0]
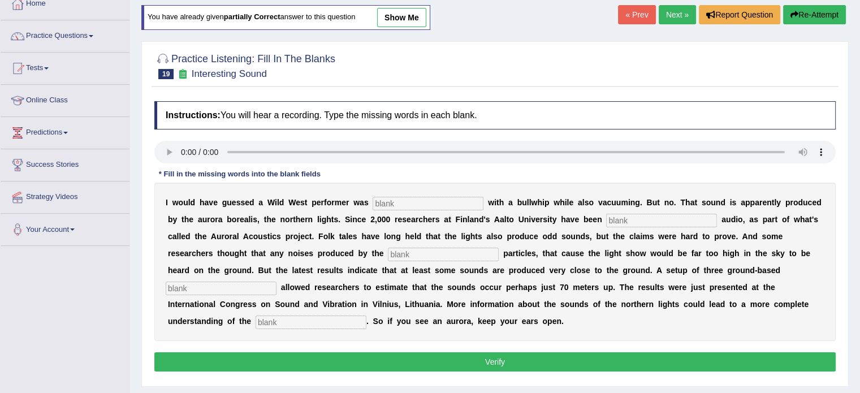
click at [399, 193] on div "I w o u l d h a v e g u e s s e d a W i l d W e s t p e r f o r m e r w a s w i…" at bounding box center [495, 262] width 682 height 158
click at [396, 205] on input "text" at bounding box center [428, 204] width 111 height 14
type input "practicing"
click at [640, 214] on input "text" at bounding box center [661, 221] width 111 height 14
type input "collecting"
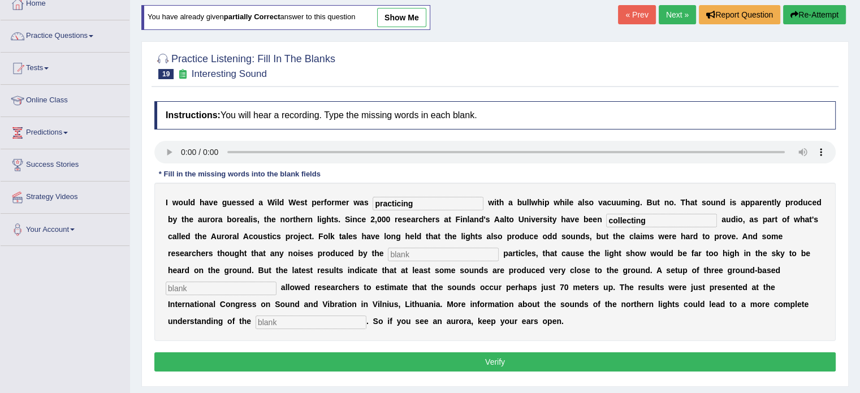
click at [488, 259] on input "text" at bounding box center [443, 255] width 111 height 14
type input "energetic"
click at [255, 285] on input "text" at bounding box center [221, 289] width 111 height 14
type input "microphones"
click at [259, 317] on input "text" at bounding box center [311, 323] width 111 height 14
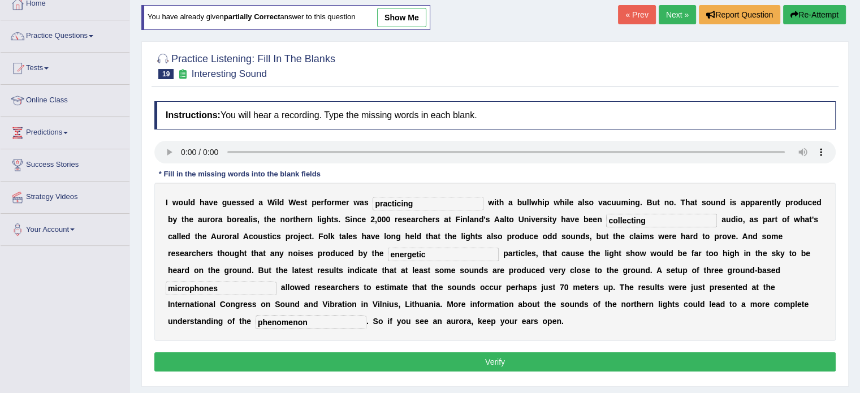
type input "phenomenon"
click at [251, 356] on button "Verify" at bounding box center [495, 361] width 682 height 19
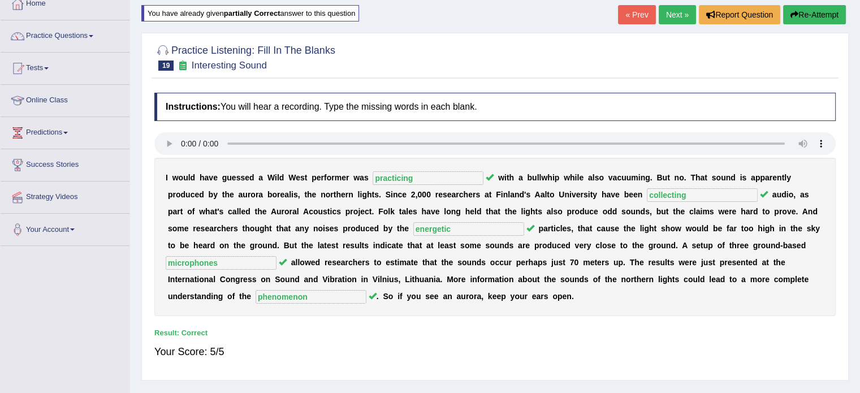
click at [663, 7] on link "Next »" at bounding box center [677, 14] width 37 height 19
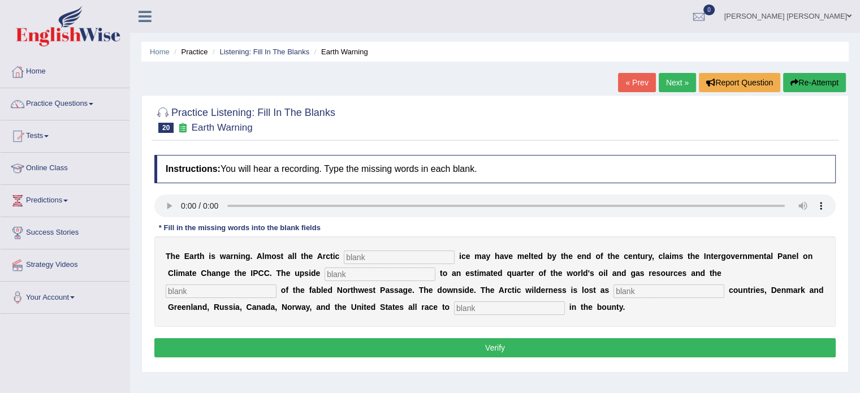
click at [499, 309] on input "text" at bounding box center [509, 309] width 111 height 14
type input "share"
click at [619, 292] on input "text" at bounding box center [669, 292] width 111 height 14
type input "neighbouring"
click at [252, 290] on input "text" at bounding box center [221, 292] width 111 height 14
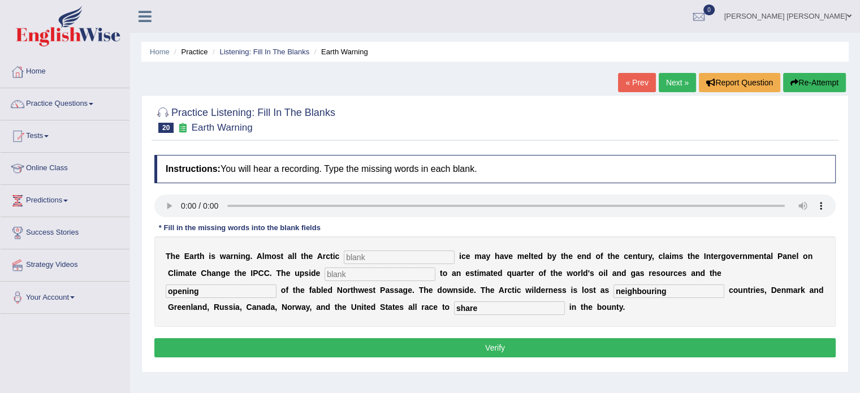
type input "opening"
click at [346, 268] on input "text" at bounding box center [380, 275] width 111 height 14
type input "A"
type input "acess"
click at [362, 253] on input "text" at bounding box center [399, 258] width 111 height 14
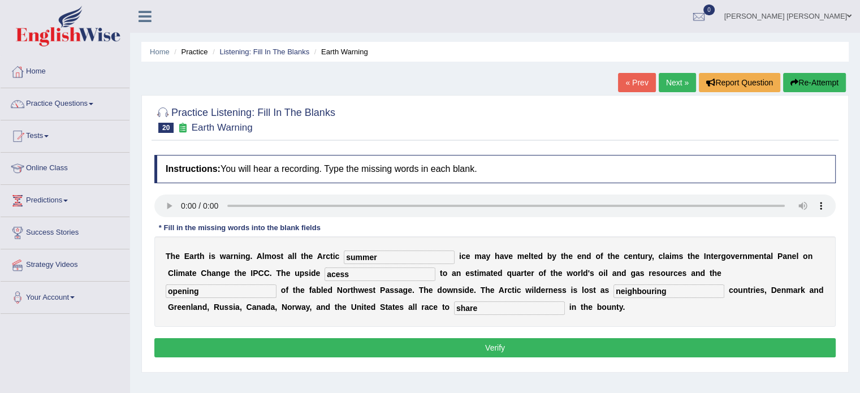
type input "summer"
click at [350, 343] on button "Verify" at bounding box center [495, 347] width 682 height 19
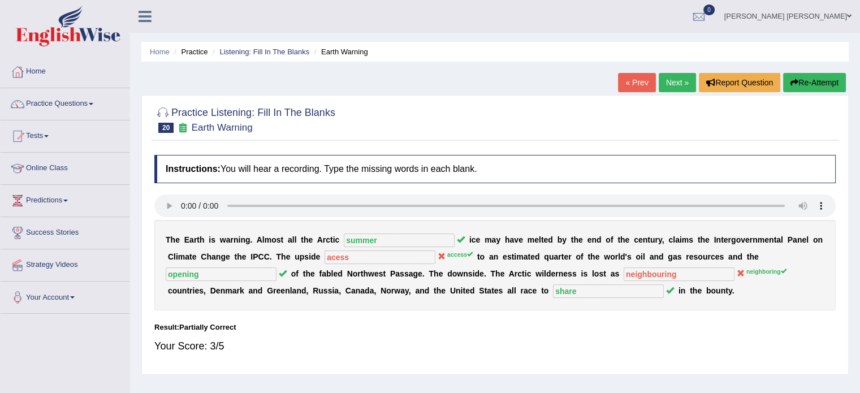
click at [812, 80] on button "Re-Attempt" at bounding box center [814, 82] width 63 height 19
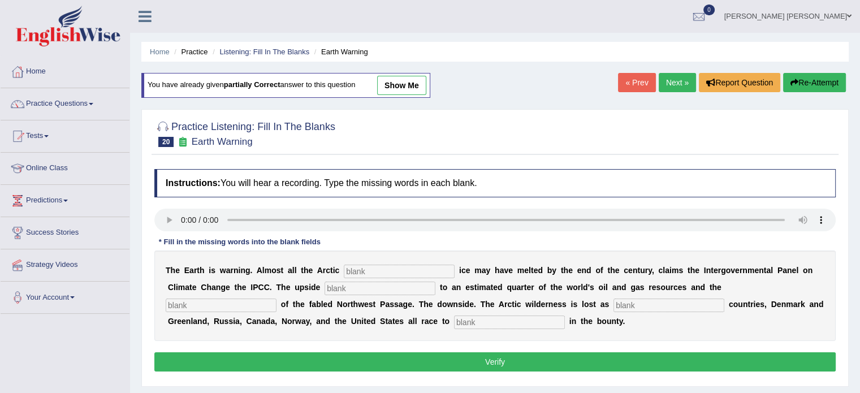
click at [389, 286] on input "text" at bounding box center [380, 289] width 111 height 14
type input "access"
click at [646, 300] on input "text" at bounding box center [669, 306] width 111 height 14
type input "neighboring"
click at [373, 269] on input "text" at bounding box center [399, 272] width 111 height 14
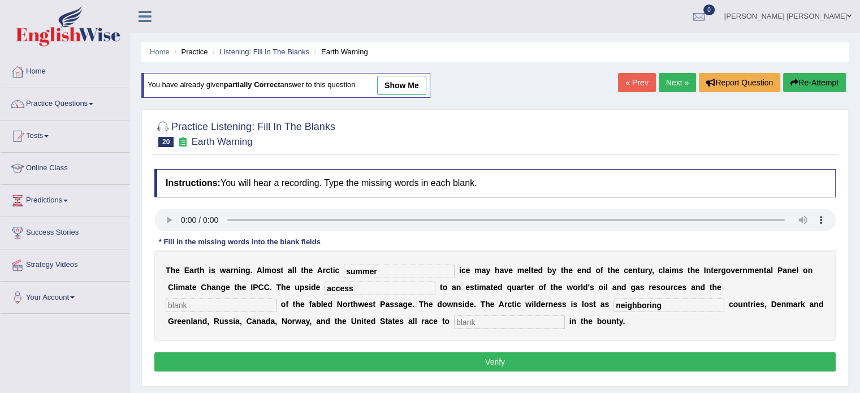
type input "summer"
click at [258, 296] on div "T h e E a r t h i s w a r n i n g . A l m o s t a l l t h e A r c t i c summer …" at bounding box center [495, 296] width 682 height 91
click at [528, 316] on input "text" at bounding box center [509, 323] width 111 height 14
type input "share"
click at [219, 305] on input "text" at bounding box center [221, 306] width 111 height 14
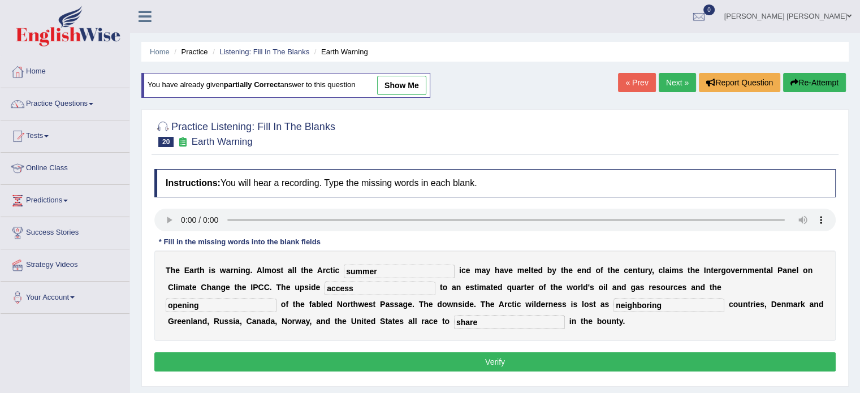
type input "opening"
click at [199, 358] on button "Verify" at bounding box center [495, 361] width 682 height 19
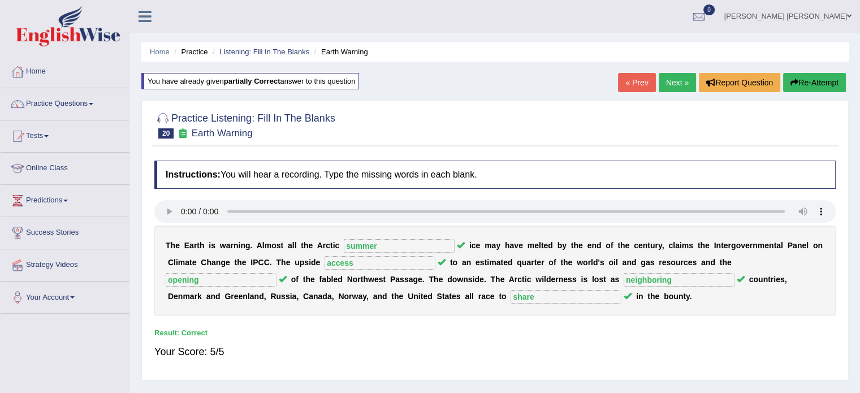
click at [679, 79] on link "Next »" at bounding box center [677, 82] width 37 height 19
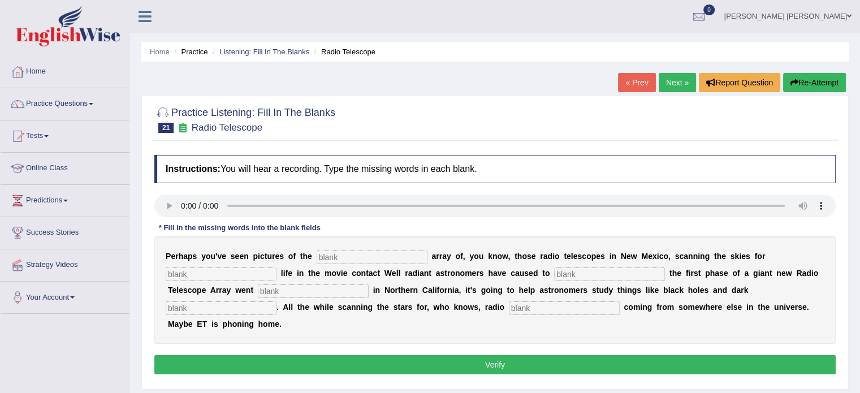
click at [535, 309] on input "text" at bounding box center [564, 309] width 111 height 14
type input "signals"
click at [362, 255] on input "text" at bounding box center [372, 258] width 111 height 14
type input "large"
click at [270, 268] on input "text" at bounding box center [221, 275] width 111 height 14
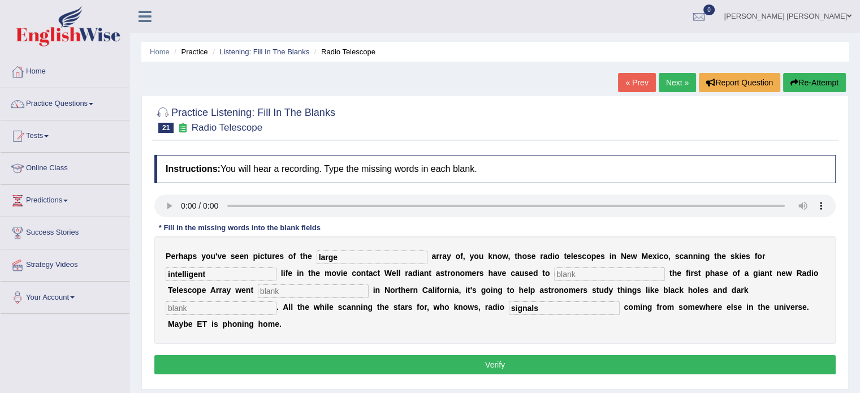
type input "intelligent"
click at [571, 275] on input "text" at bounding box center [609, 275] width 111 height 14
type input "celebrate"
click at [362, 287] on input "text" at bounding box center [313, 292] width 111 height 14
type input "operational"
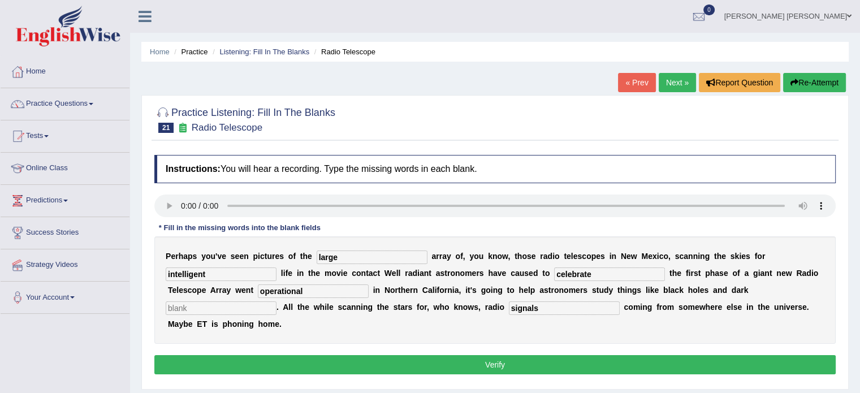
click at [257, 309] on input "text" at bounding box center [221, 309] width 111 height 14
type input "gallexies"
click at [276, 362] on button "Verify" at bounding box center [495, 364] width 682 height 19
